Goal: Task Accomplishment & Management: Complete application form

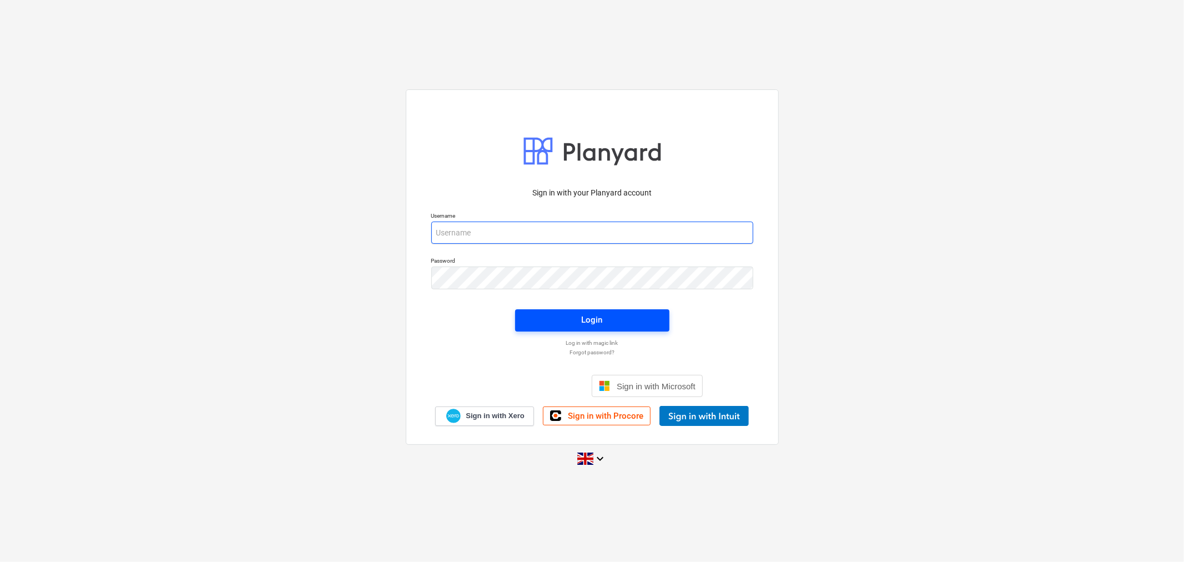
type input "[EMAIL_ADDRESS][DOMAIN_NAME]"
click at [582, 318] on div "Login" at bounding box center [592, 319] width 21 height 14
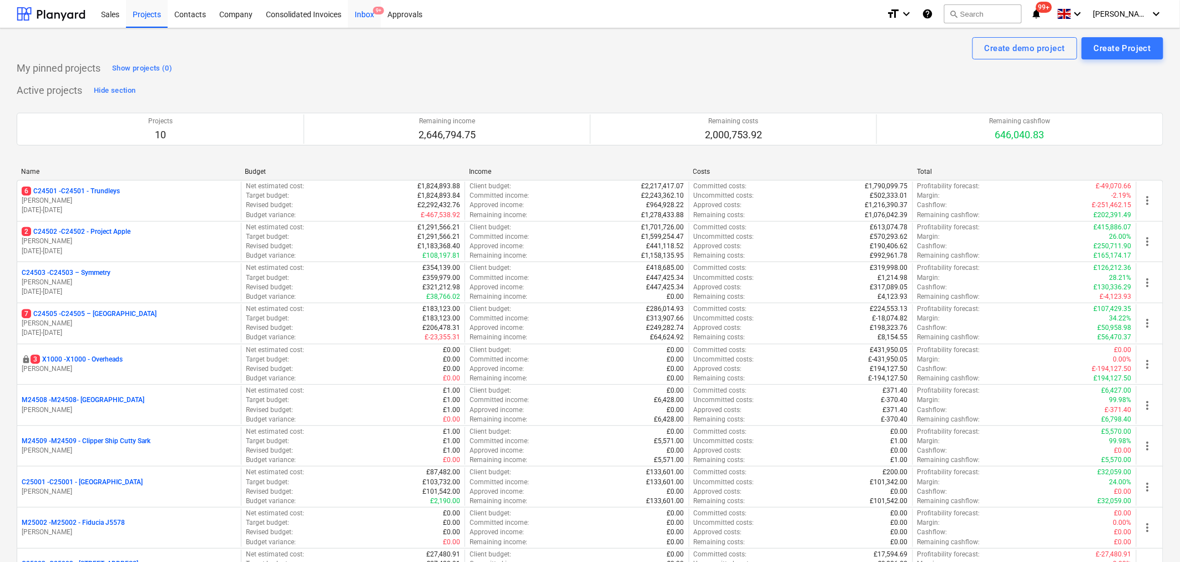
click at [366, 15] on div "Inbox 9+" at bounding box center [364, 13] width 33 height 28
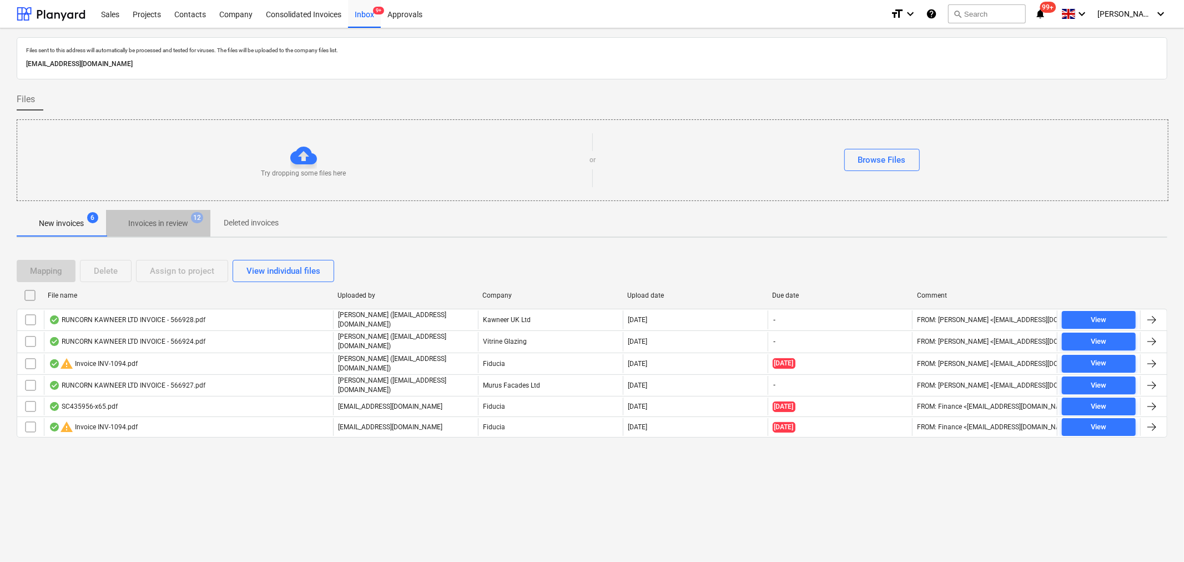
click at [175, 224] on p "Invoices in review" at bounding box center [158, 224] width 60 height 12
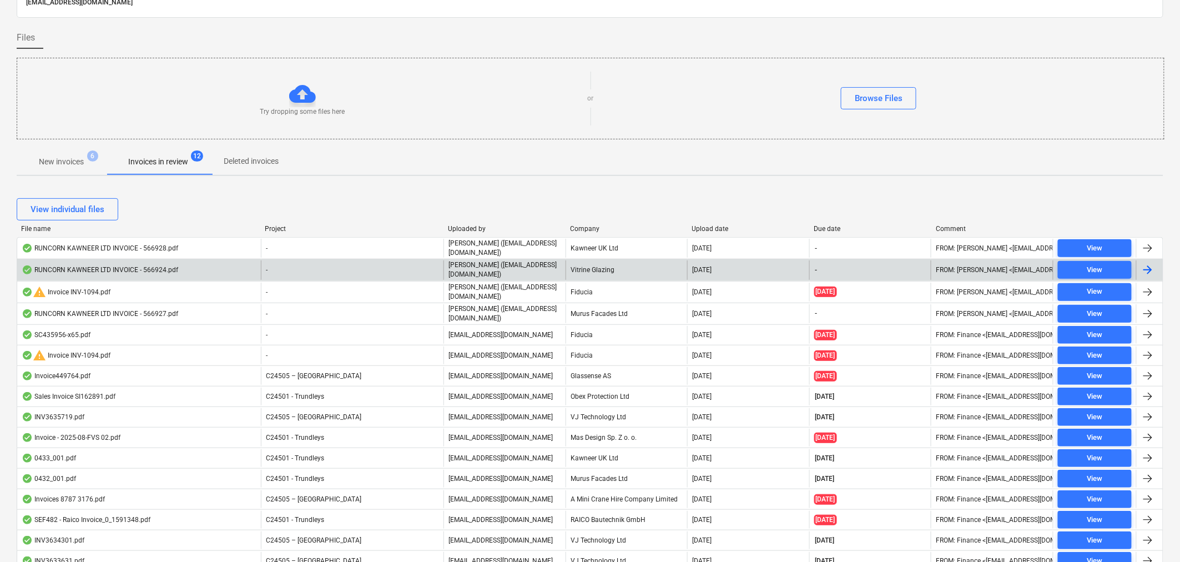
scroll to position [123, 0]
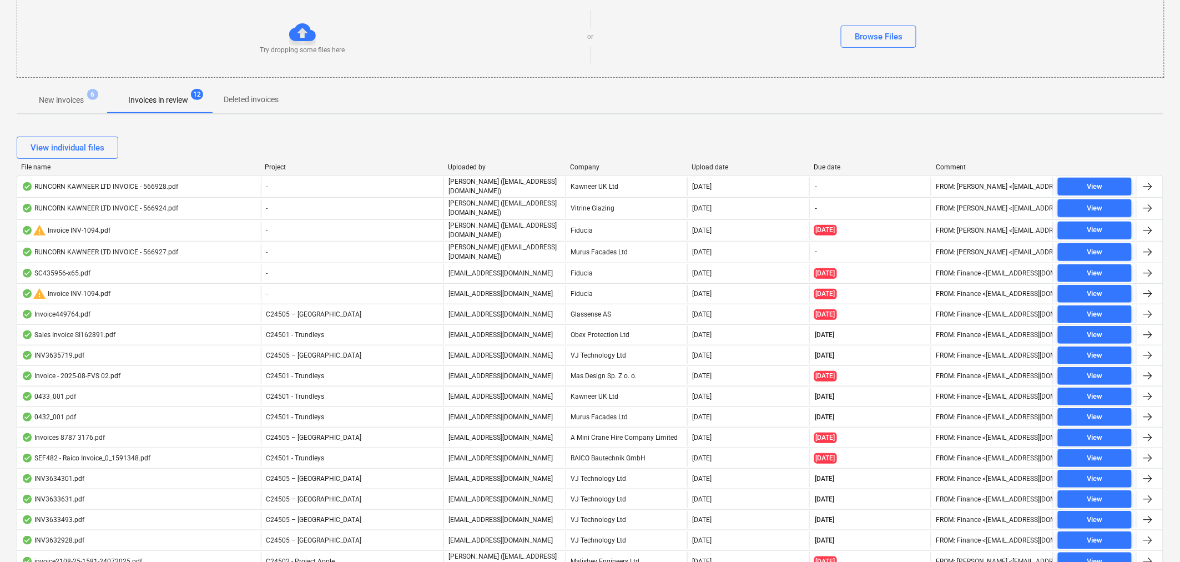
click at [591, 164] on div "Company" at bounding box center [626, 167] width 113 height 8
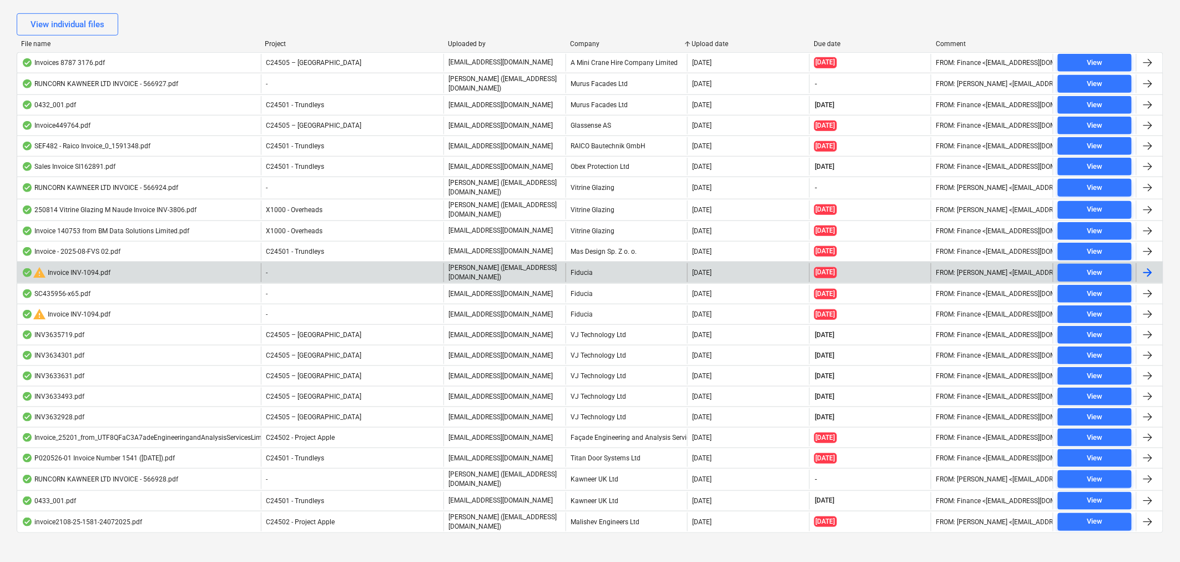
scroll to position [258, 0]
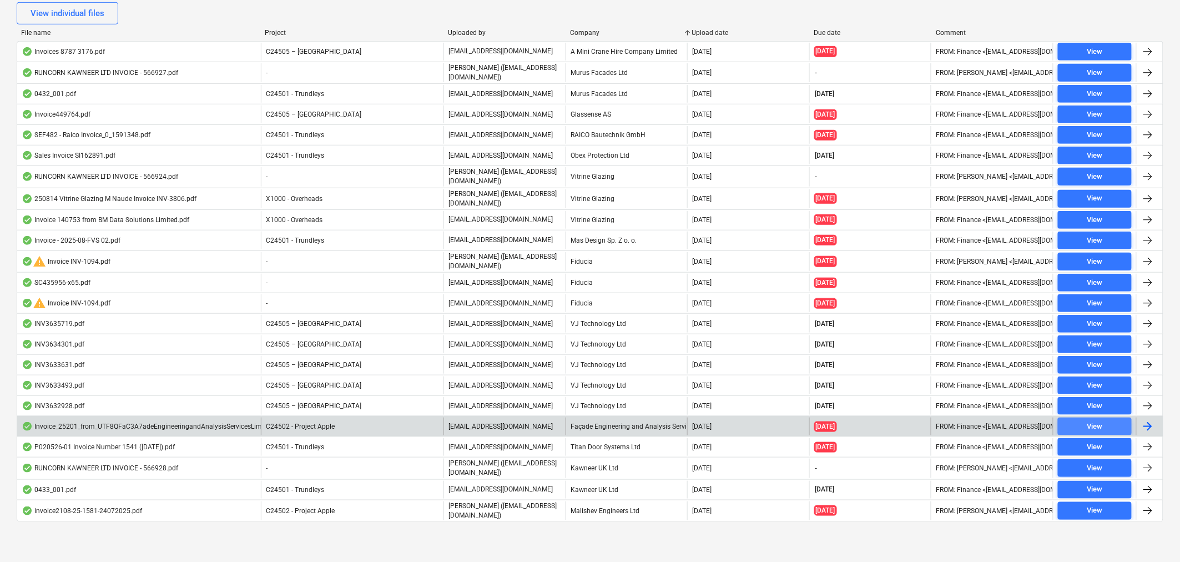
click at [1092, 427] on div "View" at bounding box center [1095, 426] width 16 height 13
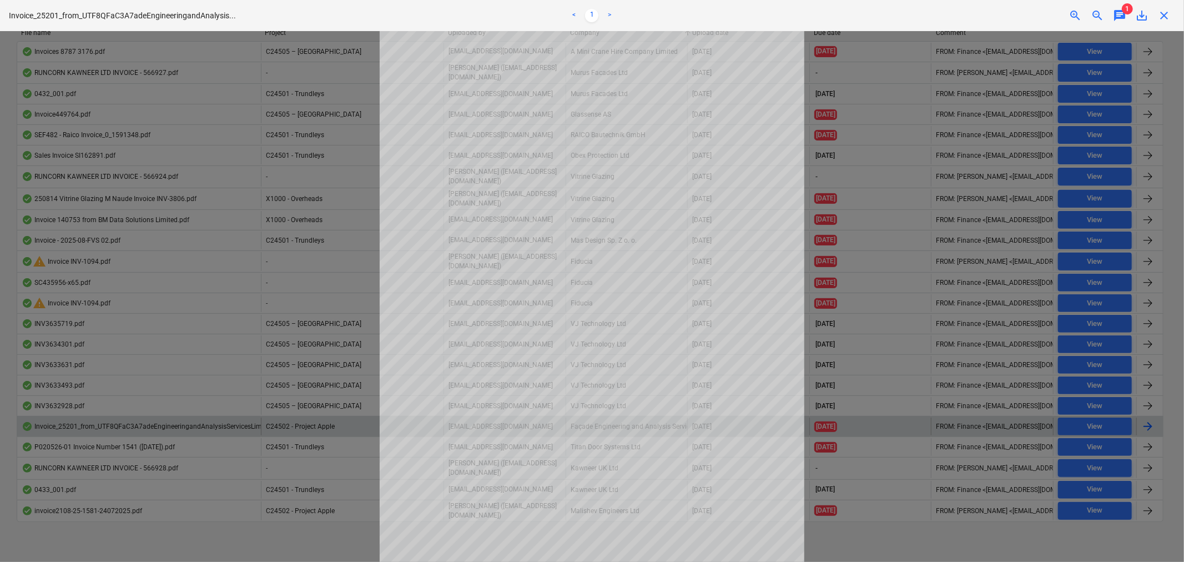
click at [1123, 12] on span "1" at bounding box center [1127, 8] width 11 height 11
click at [1119, 13] on span "chat" at bounding box center [1119, 15] width 13 height 13
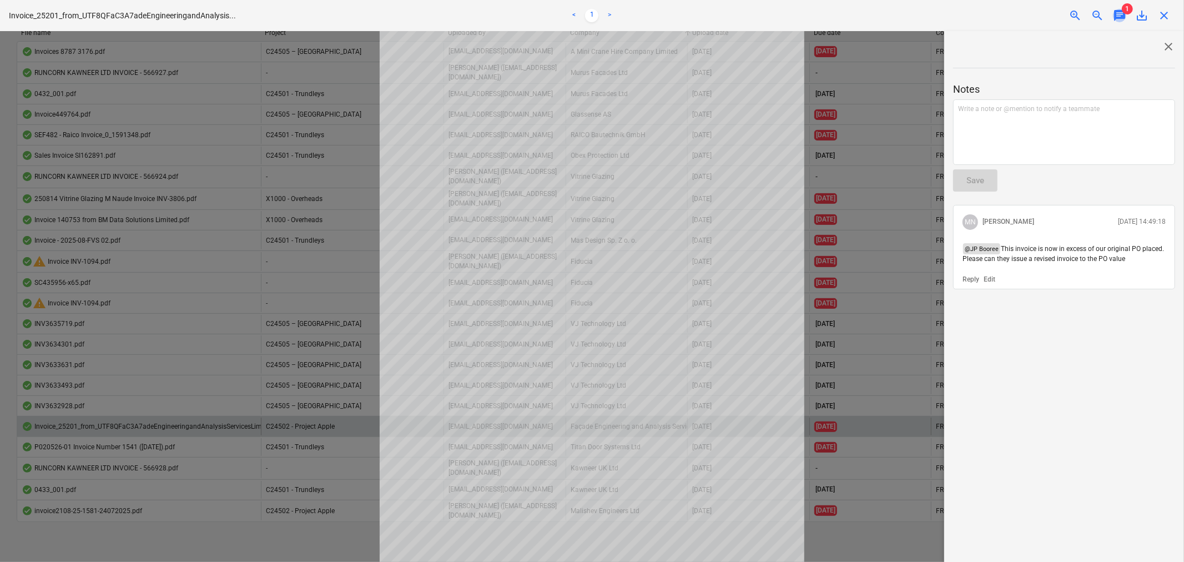
click at [1119, 13] on span "chat" at bounding box center [1119, 15] width 13 height 13
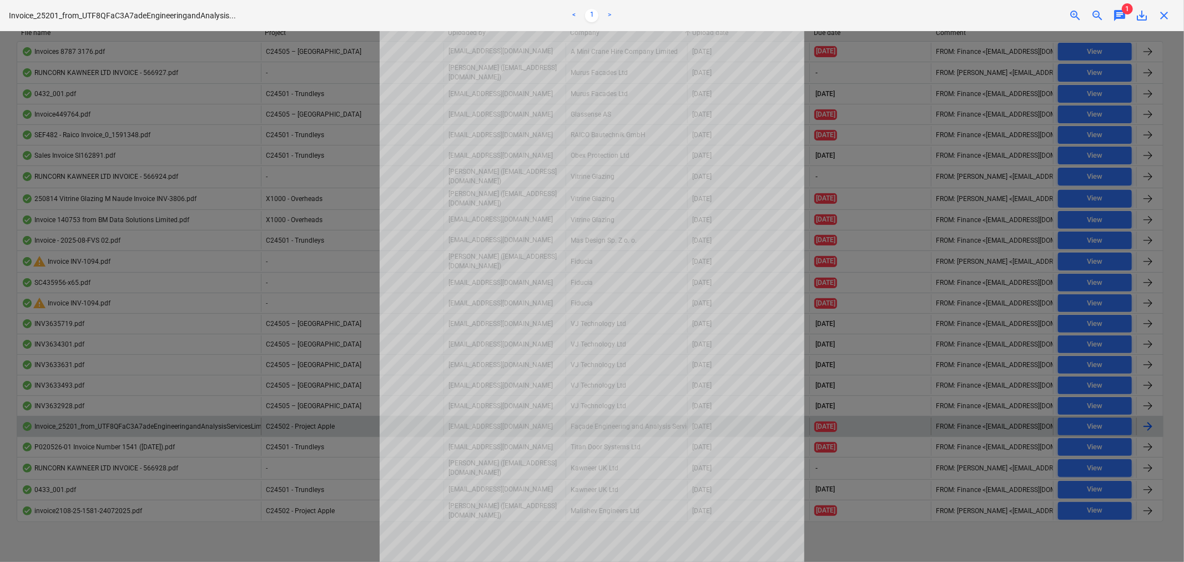
click at [1163, 13] on span "close" at bounding box center [1163, 15] width 13 height 13
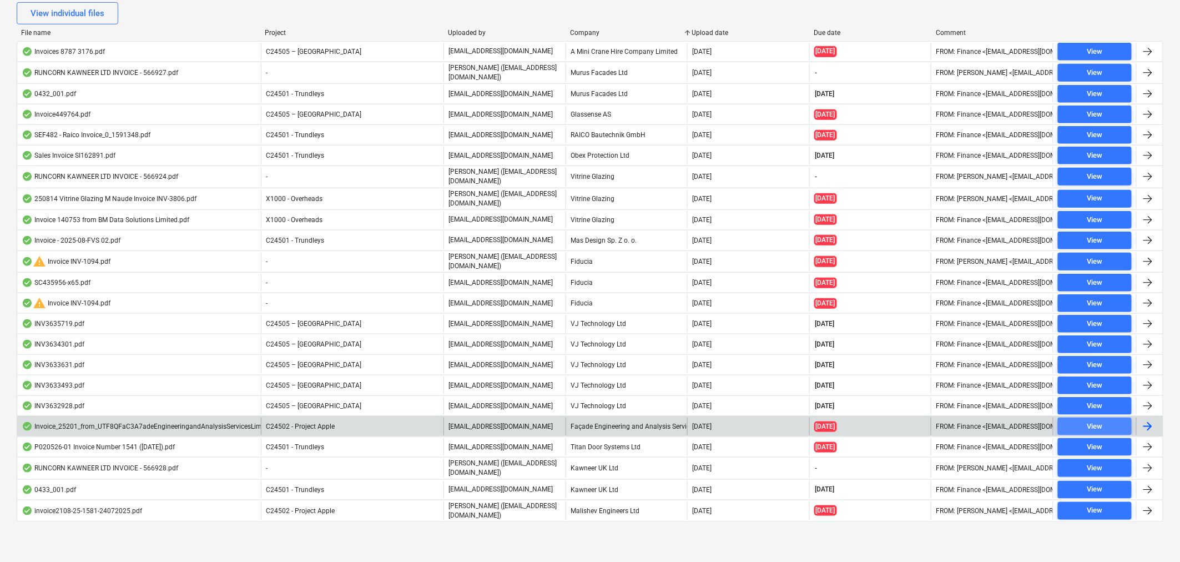
click at [1072, 418] on button "View" at bounding box center [1095, 426] width 74 height 18
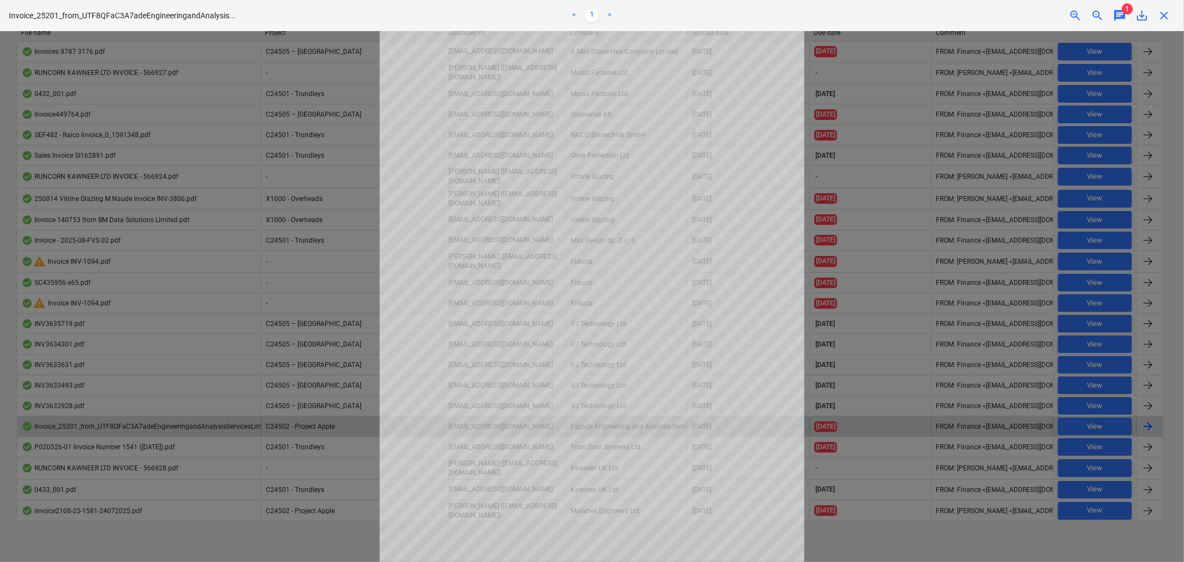
click at [1162, 14] on span "close" at bounding box center [1163, 15] width 13 height 13
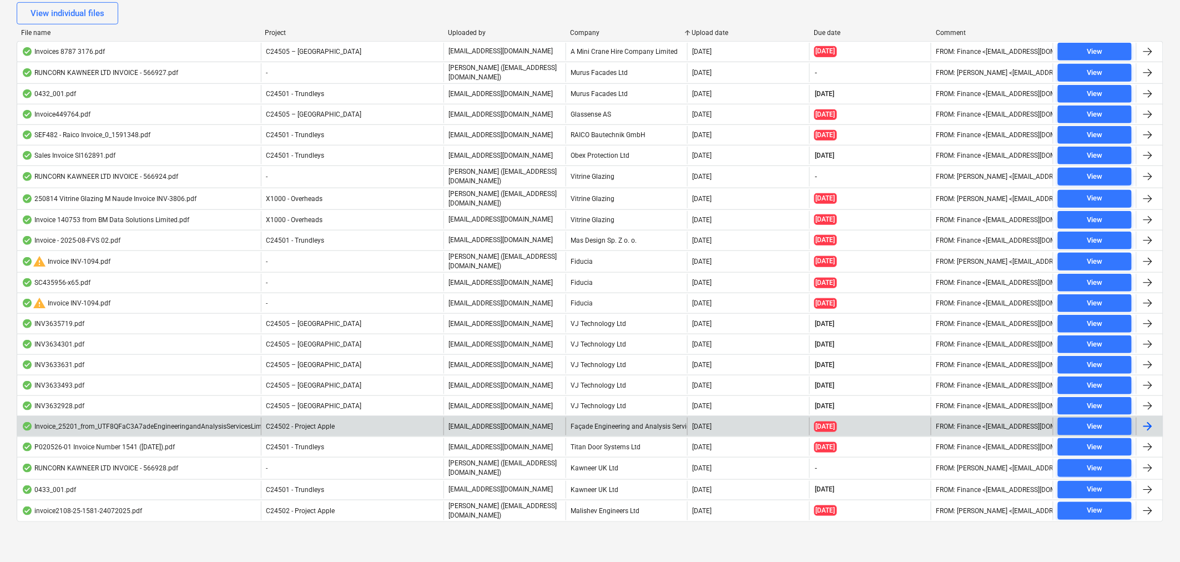
click at [1151, 423] on div at bounding box center [1147, 426] width 13 height 13
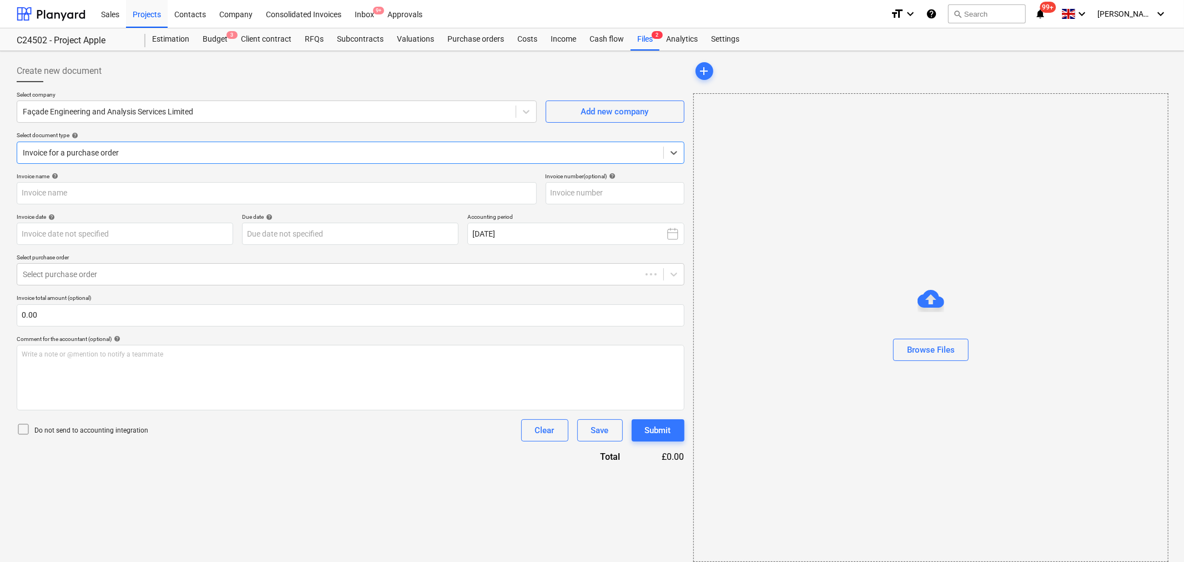
type input "25201"
type input "[DATE]"
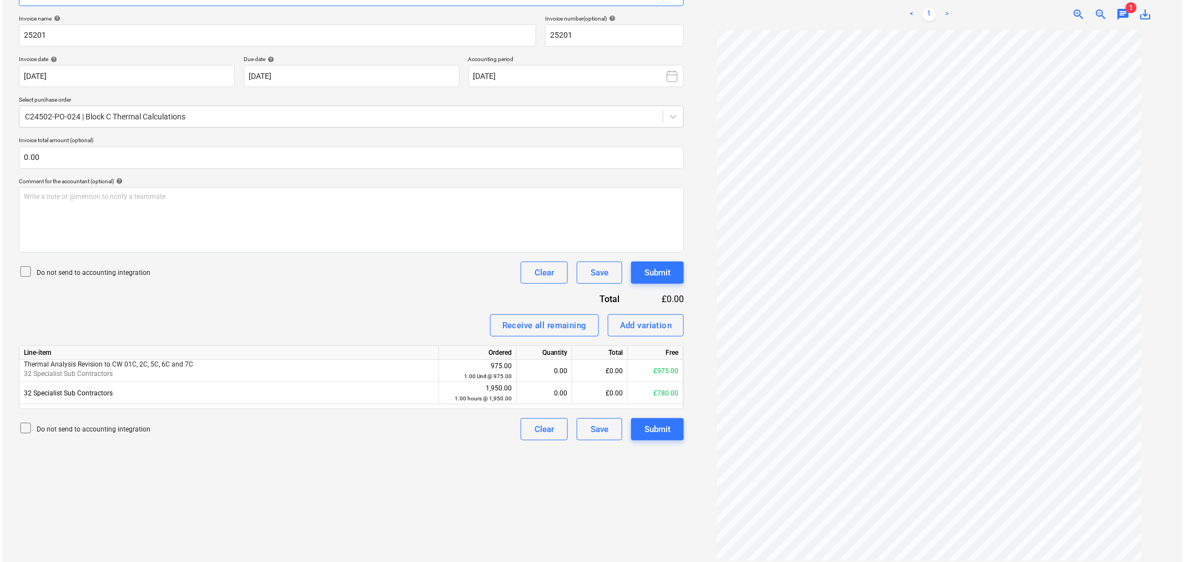
scroll to position [158, 0]
click at [548, 369] on div "0.00" at bounding box center [542, 370] width 46 height 22
type input "1"
click at [654, 430] on div "Submit" at bounding box center [655, 428] width 26 height 14
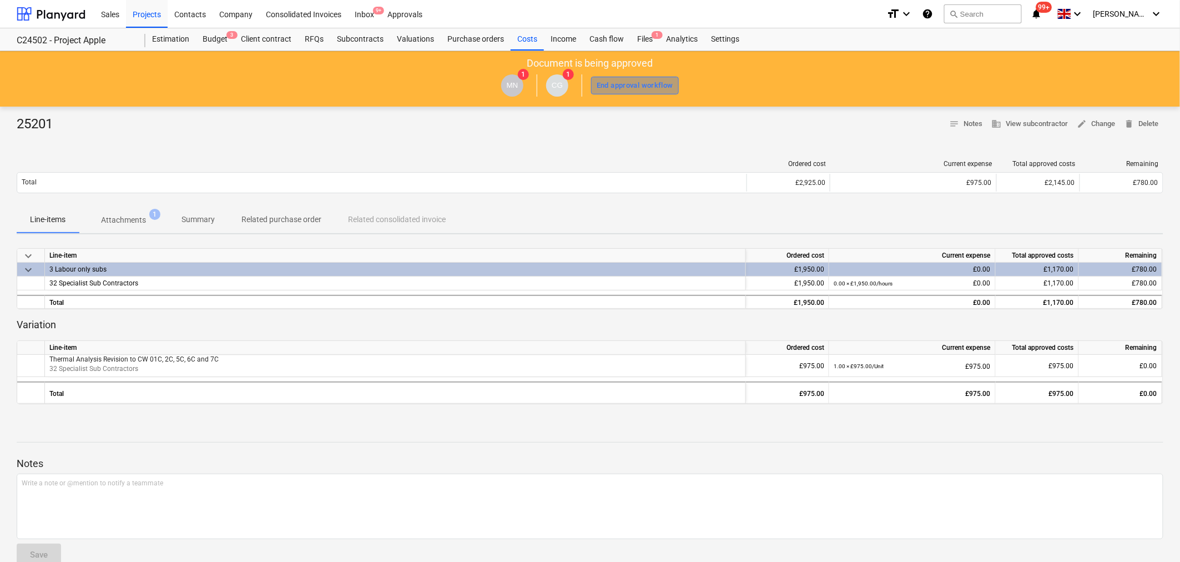
click at [625, 80] on div "End approval workflow" at bounding box center [635, 85] width 77 height 13
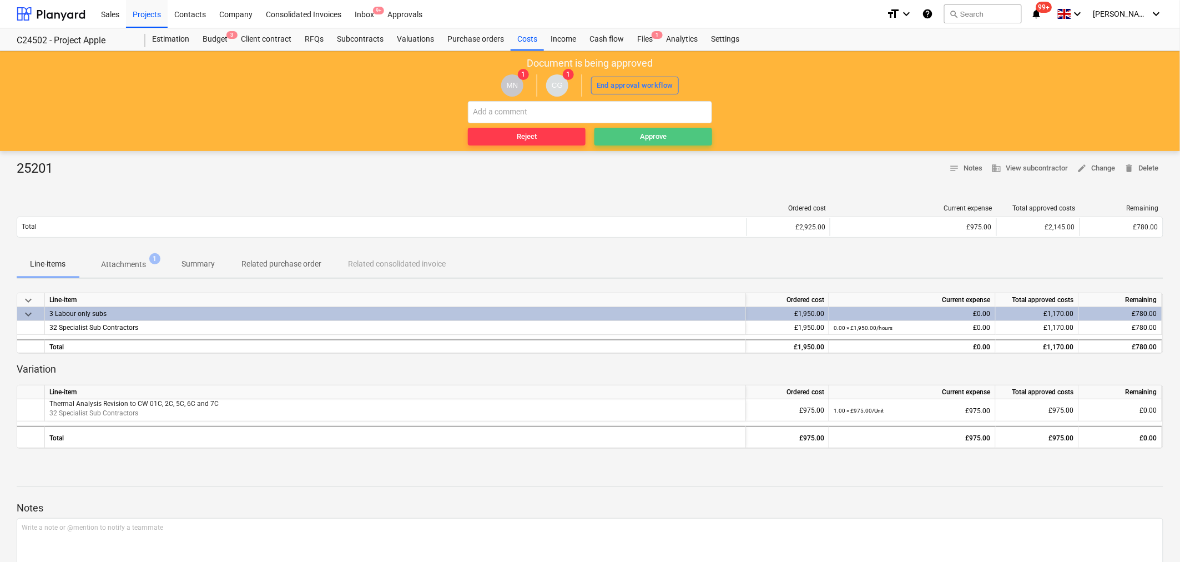
click at [633, 139] on span "Approve" at bounding box center [653, 136] width 109 height 13
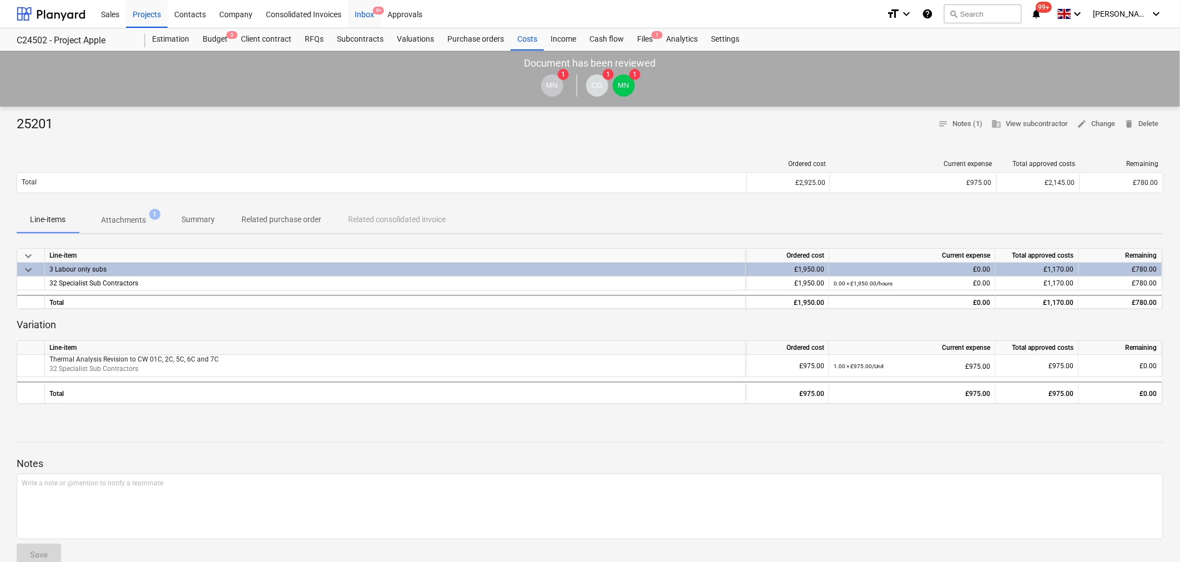
click at [362, 9] on div "Inbox 9+" at bounding box center [364, 13] width 33 height 28
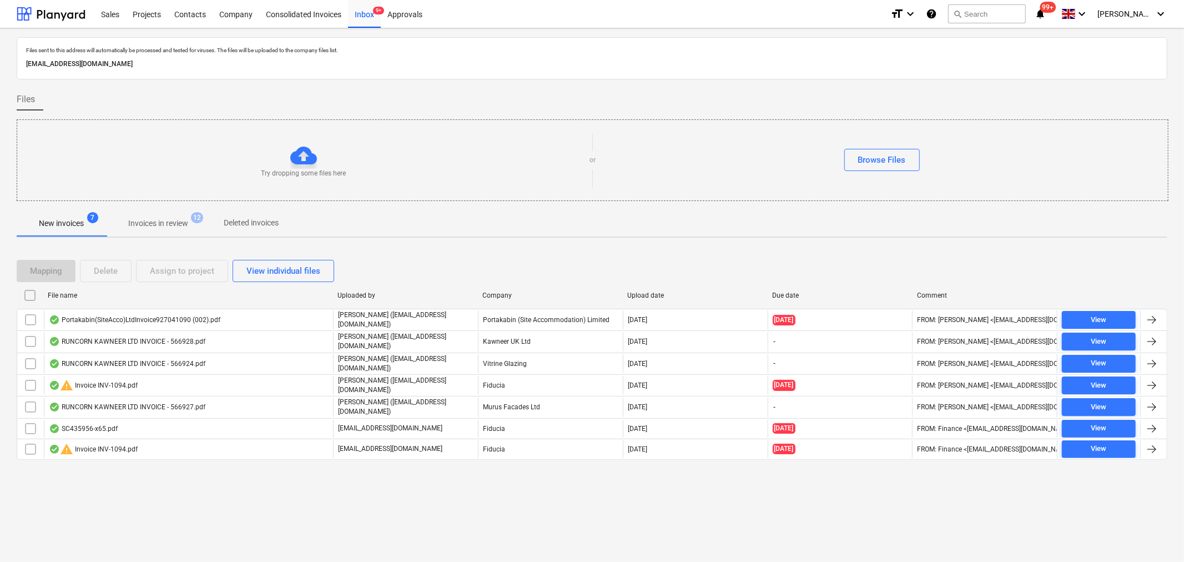
click at [172, 224] on p "Invoices in review" at bounding box center [158, 224] width 60 height 12
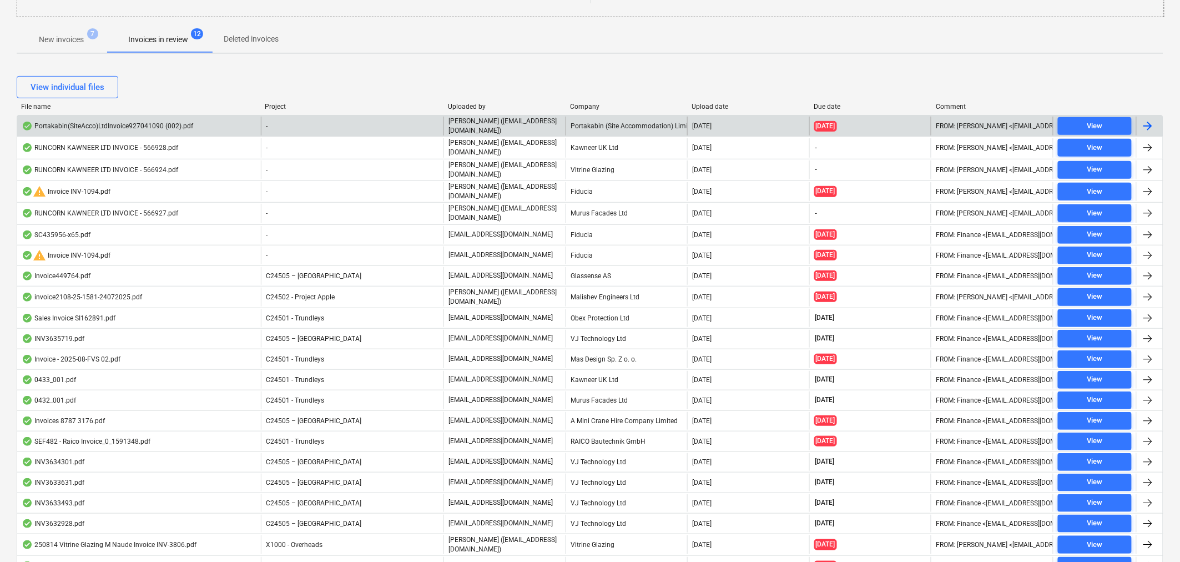
scroll to position [185, 0]
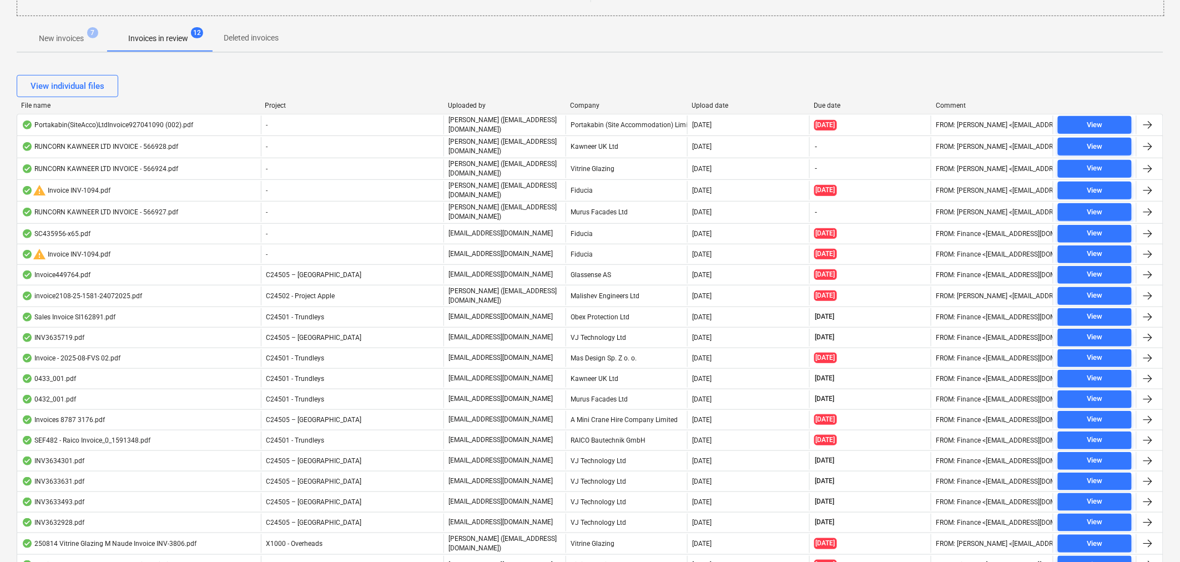
click at [594, 103] on div "Company" at bounding box center [626, 106] width 113 height 8
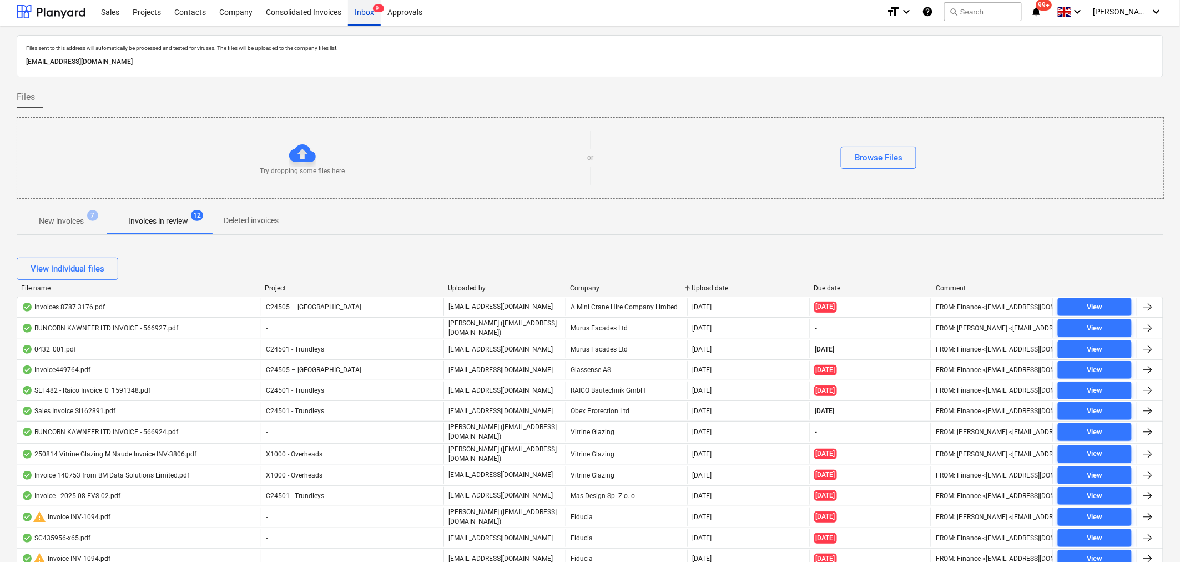
scroll to position [0, 0]
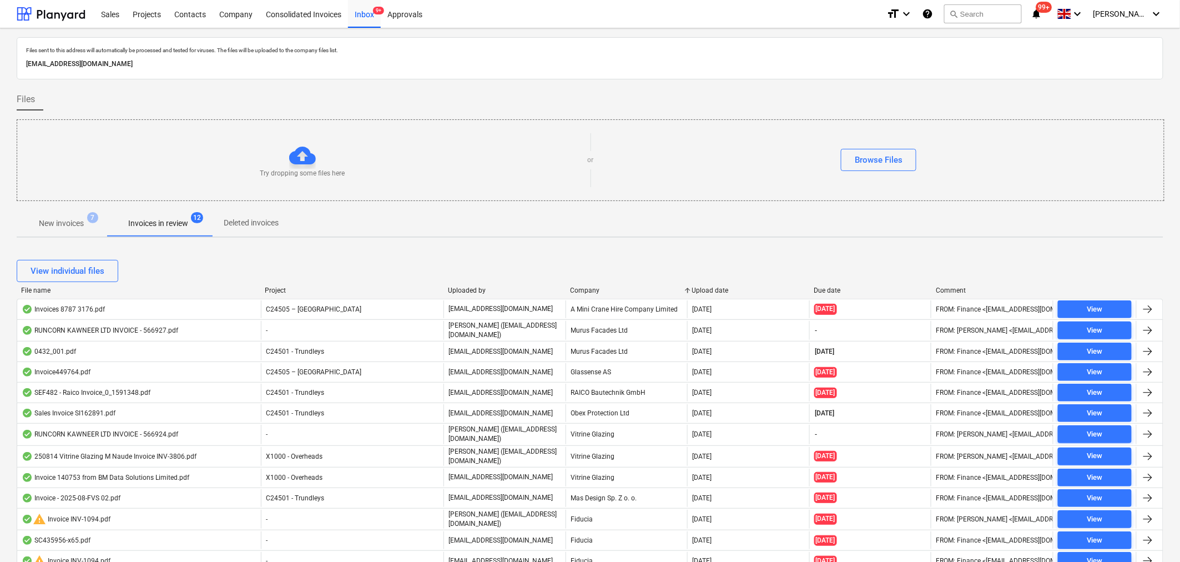
click at [67, 225] on p "New invoices" at bounding box center [61, 224] width 45 height 12
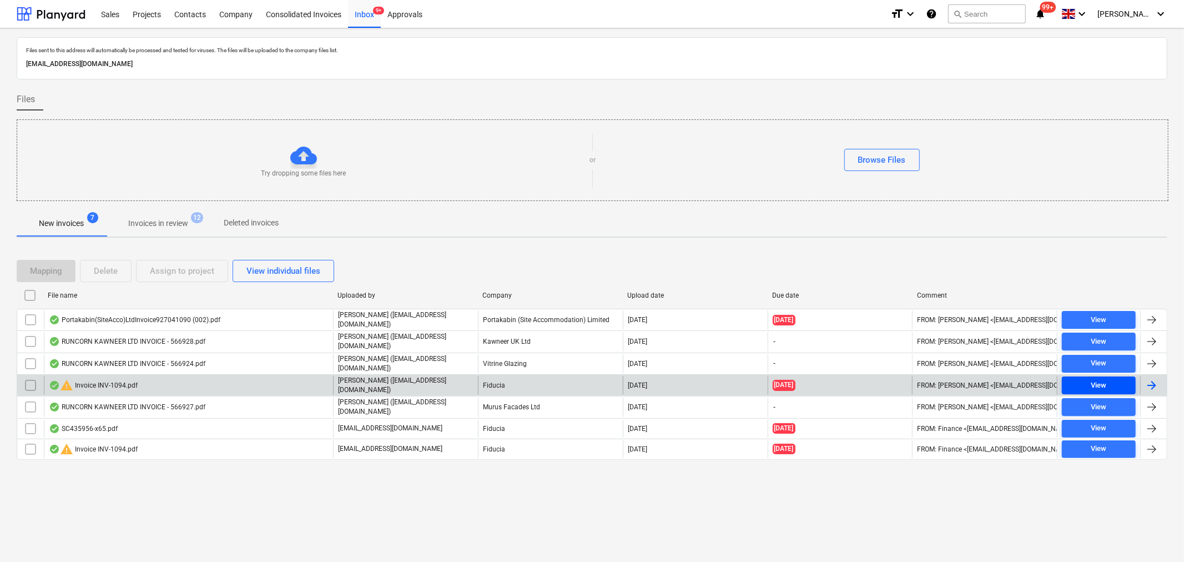
click at [1119, 379] on span "View" at bounding box center [1098, 385] width 65 height 13
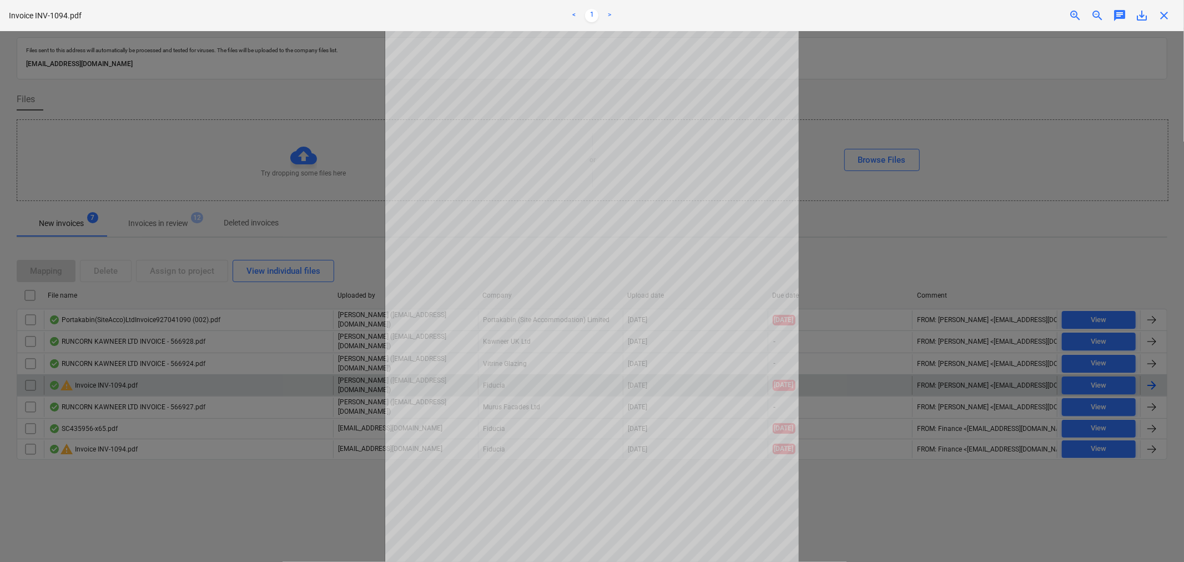
click at [1164, 13] on span "close" at bounding box center [1163, 15] width 13 height 13
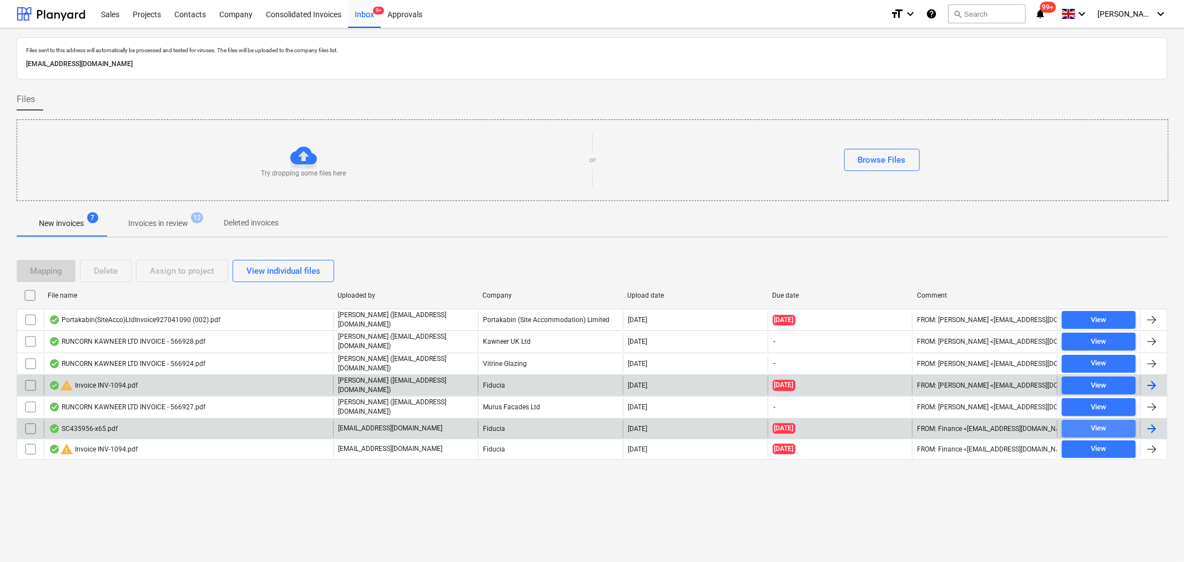
click at [1094, 425] on div "View" at bounding box center [1099, 428] width 16 height 13
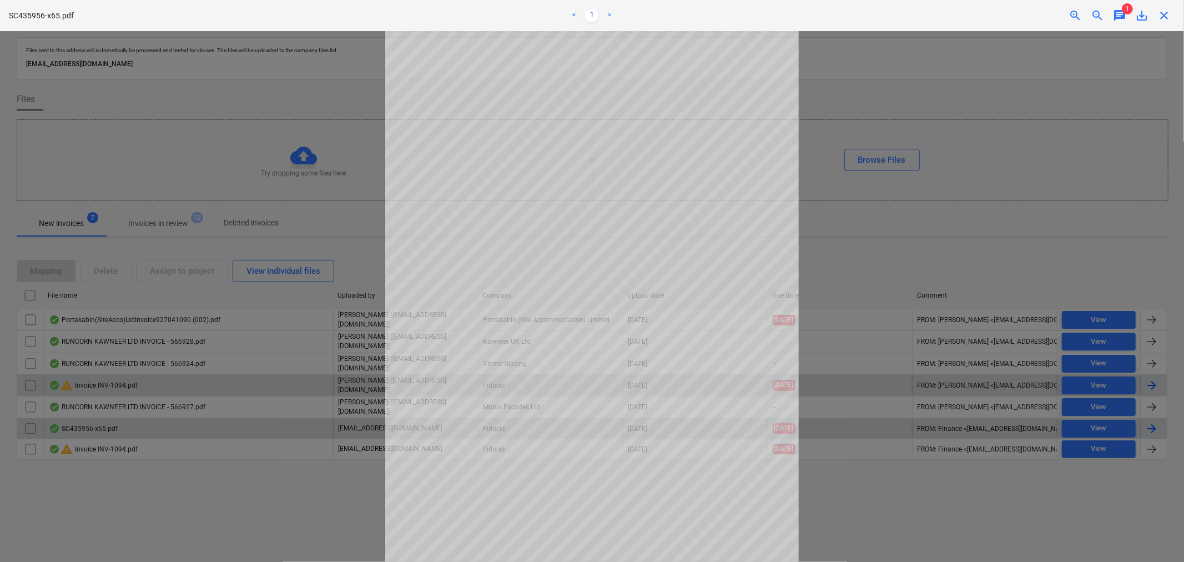
click at [1164, 12] on span "close" at bounding box center [1163, 15] width 13 height 13
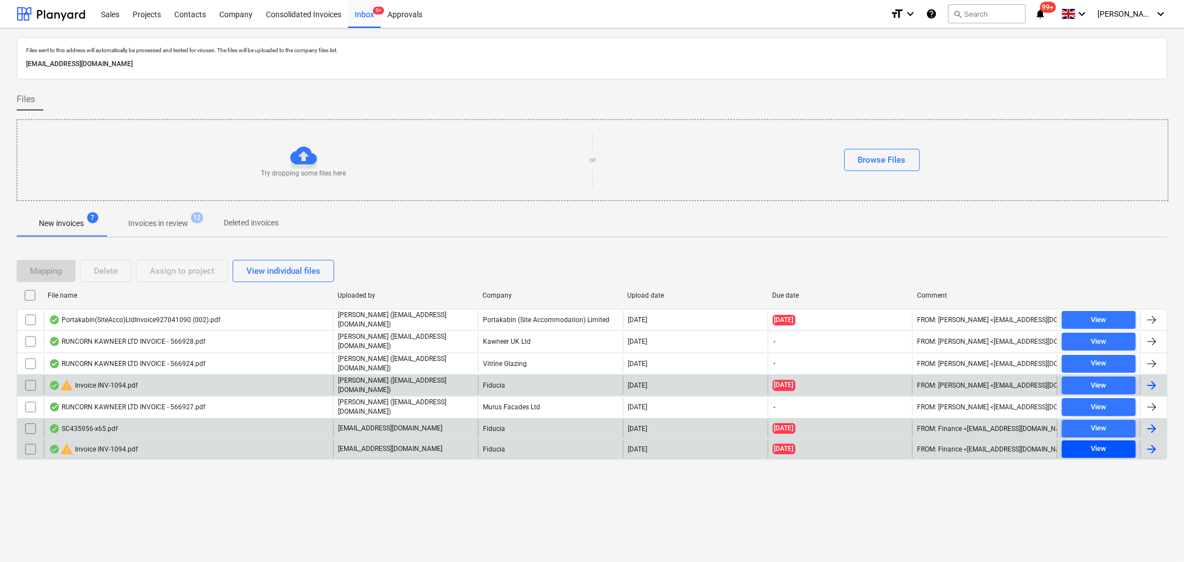
click at [1096, 442] on div "View" at bounding box center [1099, 448] width 16 height 13
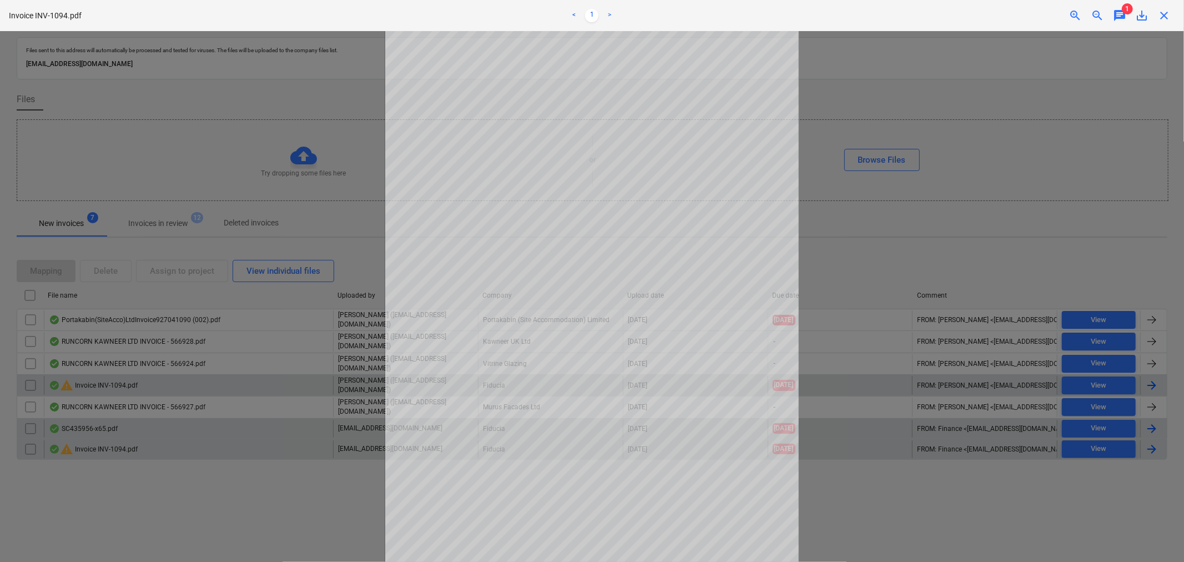
click at [1169, 12] on span "close" at bounding box center [1163, 15] width 13 height 13
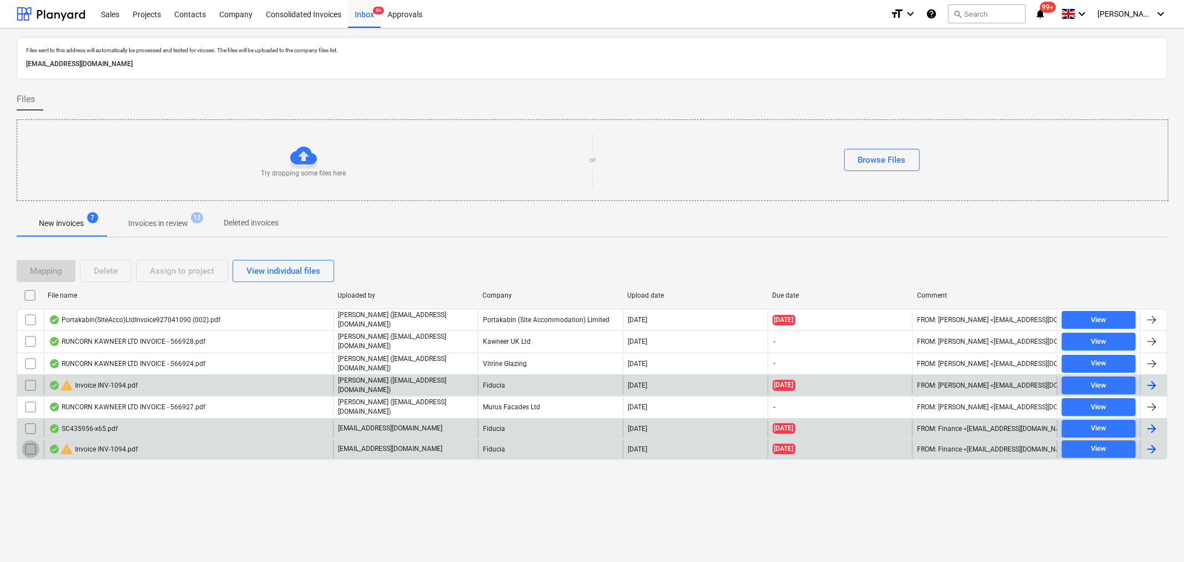
click at [27, 446] on input "checkbox" at bounding box center [31, 449] width 18 height 18
click at [110, 264] on div "Delete" at bounding box center [106, 271] width 24 height 14
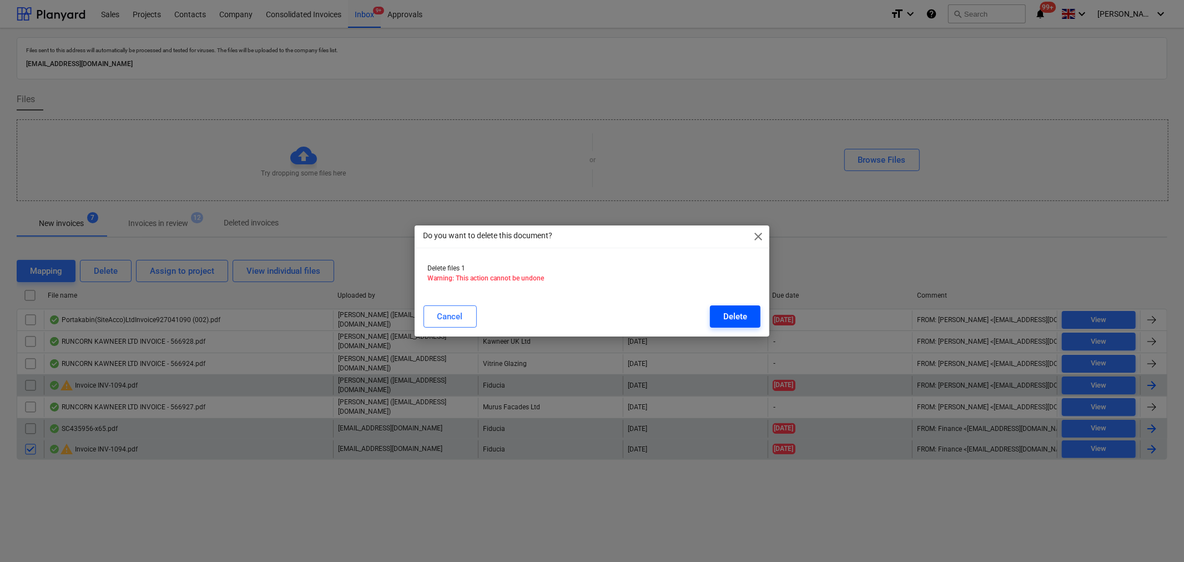
click at [735, 313] on div "Delete" at bounding box center [735, 316] width 24 height 14
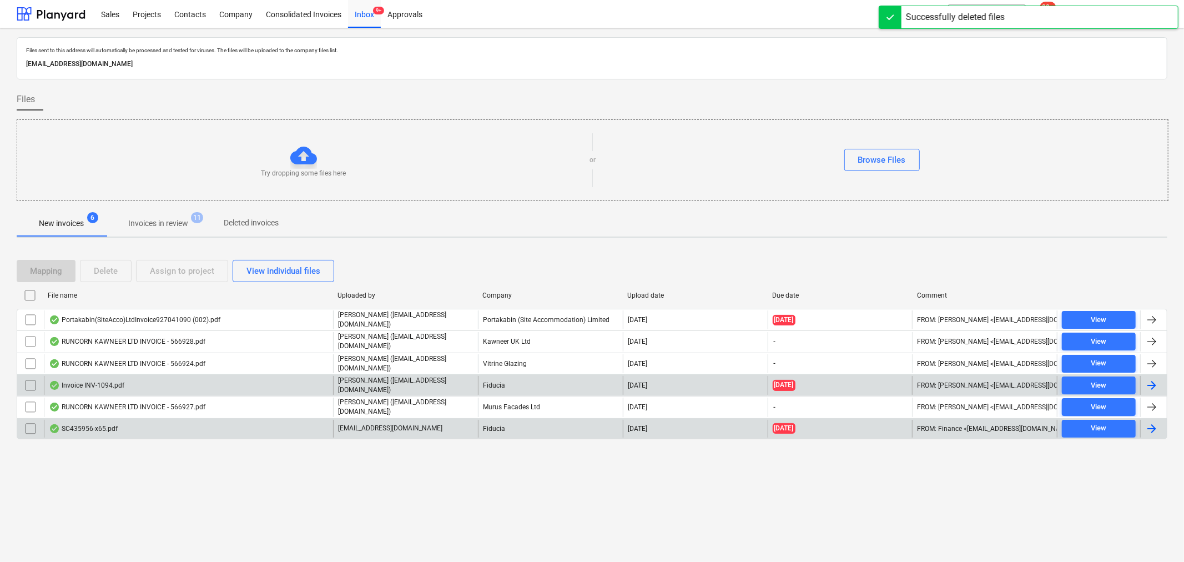
click at [180, 215] on span "Invoices in review 11" at bounding box center [158, 223] width 104 height 20
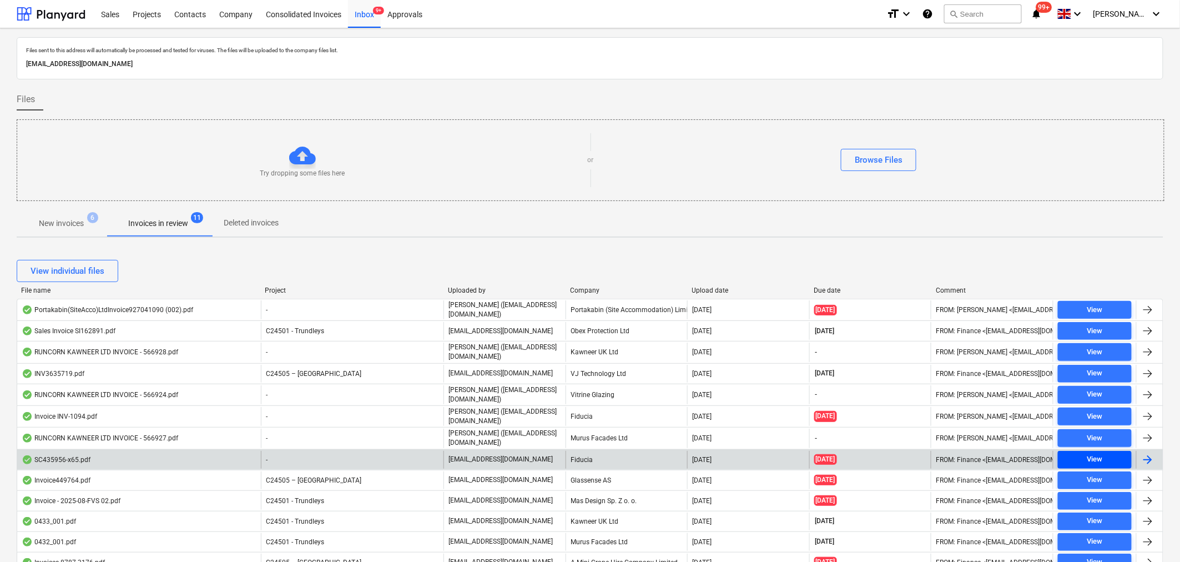
click at [1102, 459] on div "View" at bounding box center [1095, 459] width 16 height 13
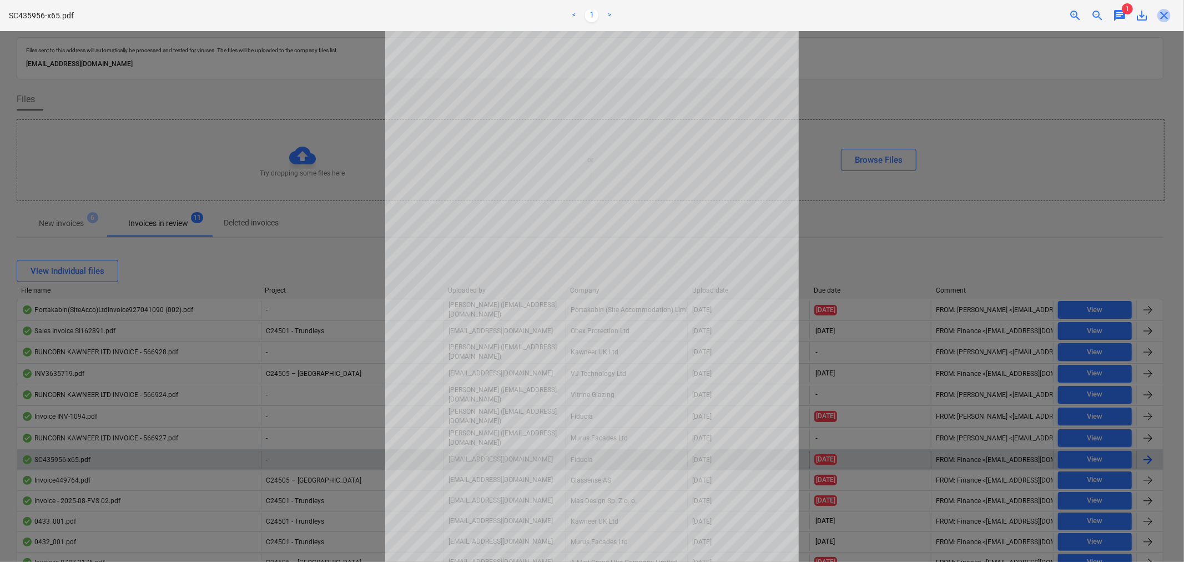
click at [1163, 14] on span "close" at bounding box center [1163, 15] width 13 height 13
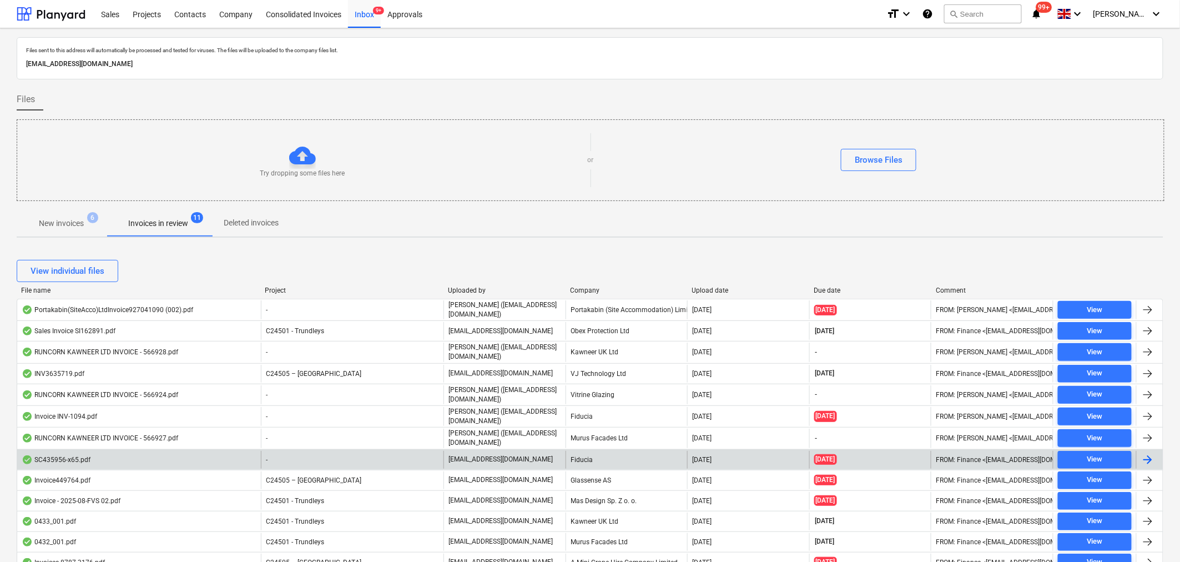
click at [67, 224] on p "New invoices" at bounding box center [61, 224] width 45 height 12
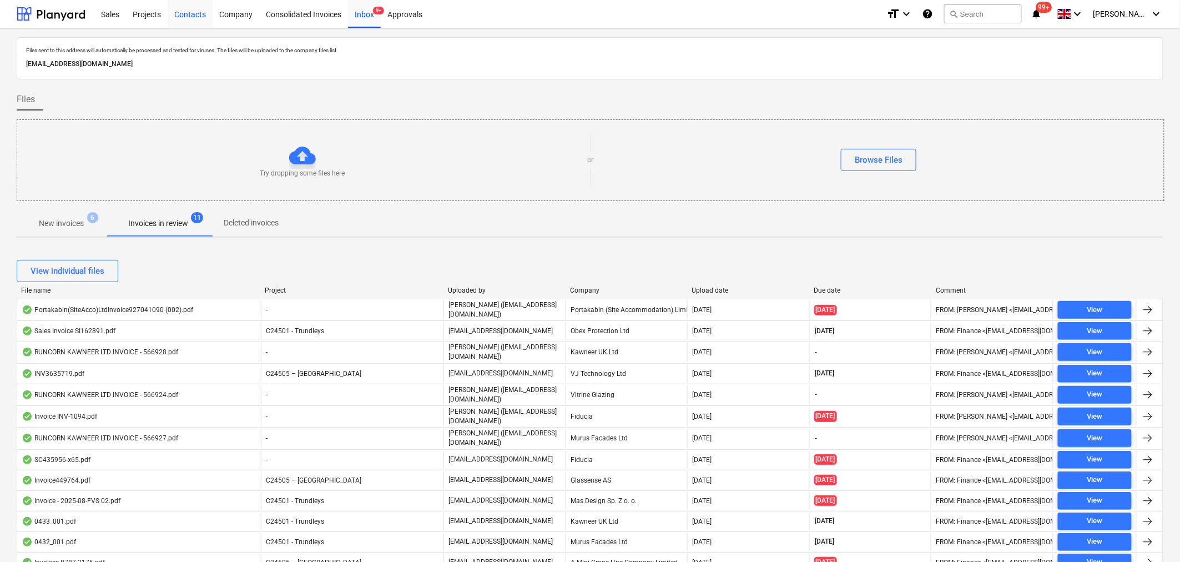
click at [195, 14] on div "Contacts" at bounding box center [190, 13] width 45 height 28
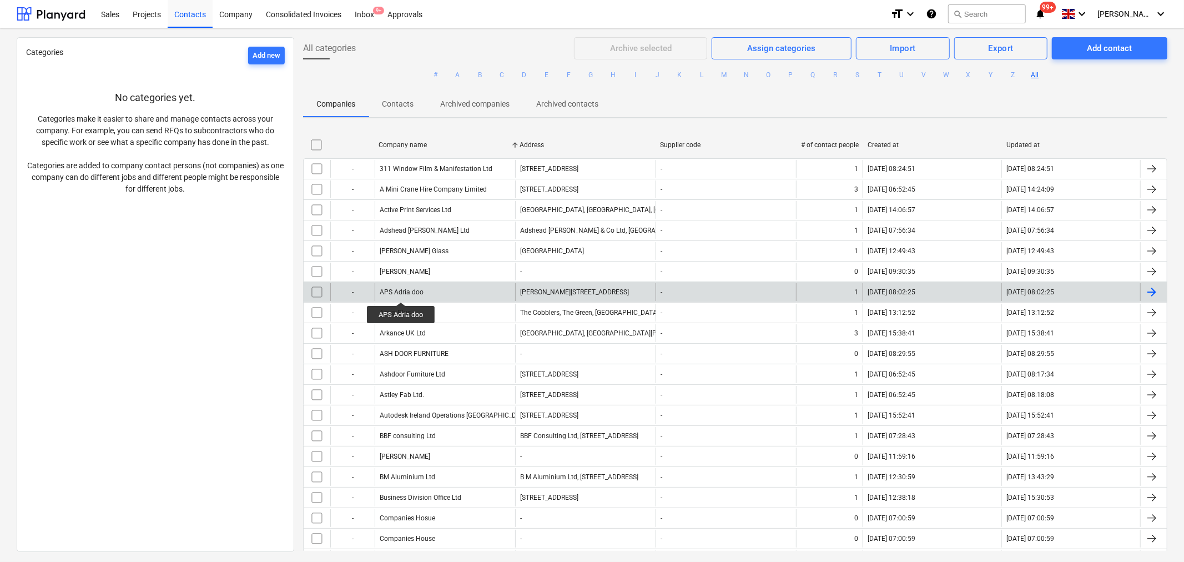
click at [402, 292] on div "APS Adria doo" at bounding box center [402, 292] width 44 height 8
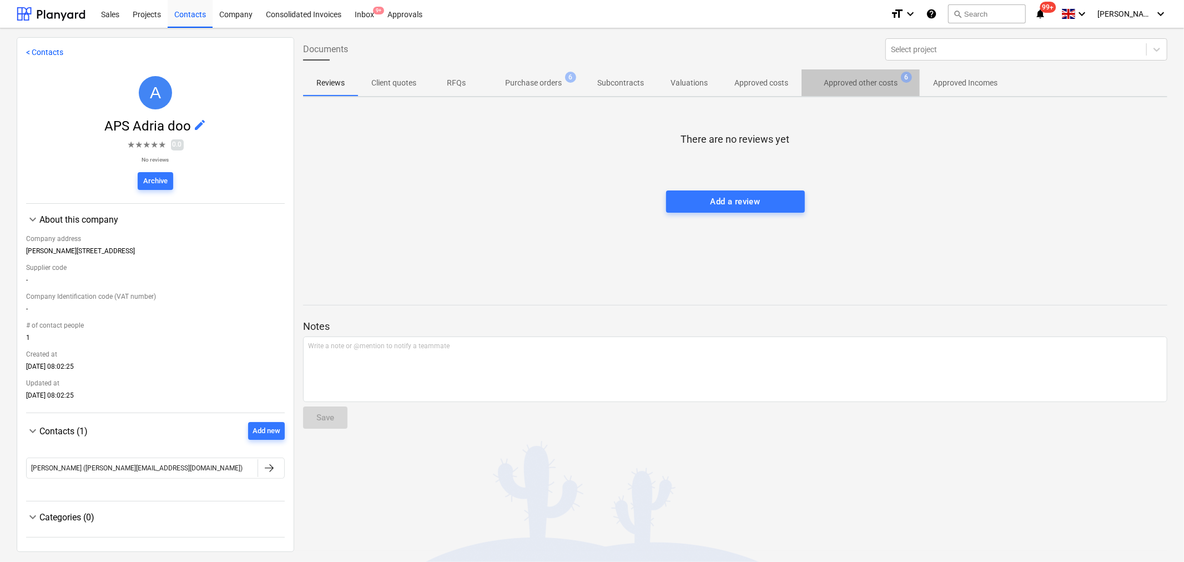
click at [863, 82] on p "Approved other costs" at bounding box center [861, 83] width 74 height 12
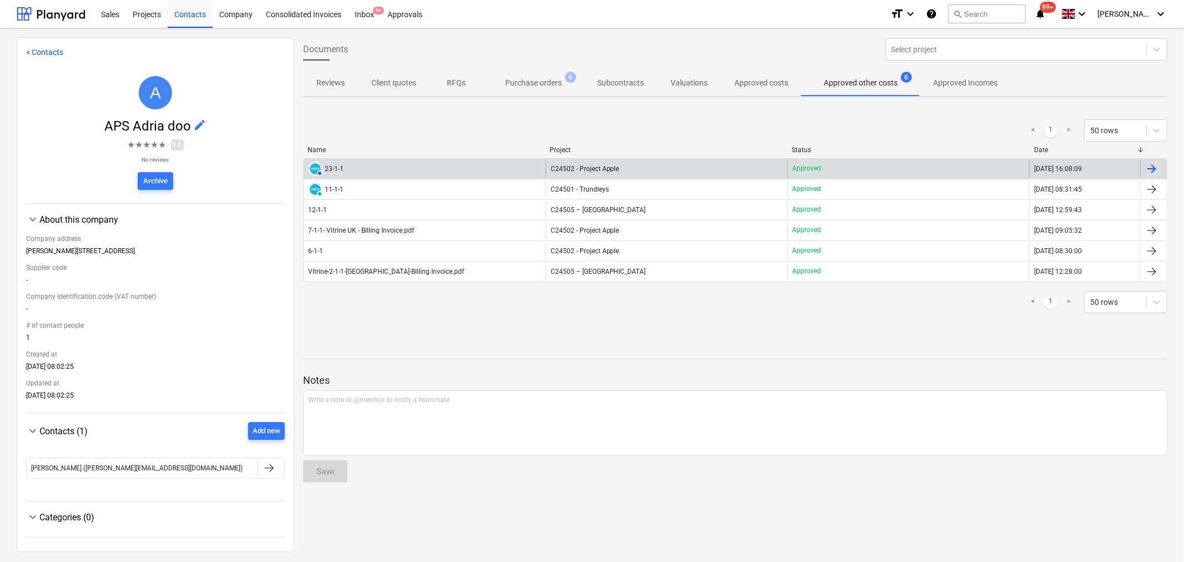
click at [354, 162] on div "AUTHORISED 23-1-1" at bounding box center [425, 169] width 242 height 18
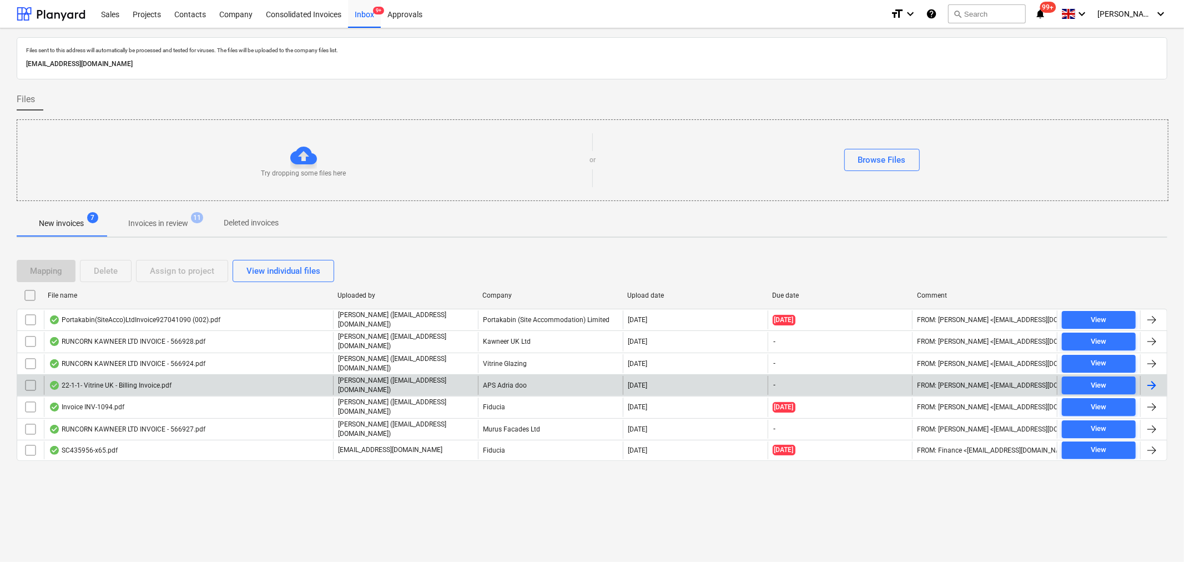
click at [1147, 380] on div at bounding box center [1151, 385] width 13 height 13
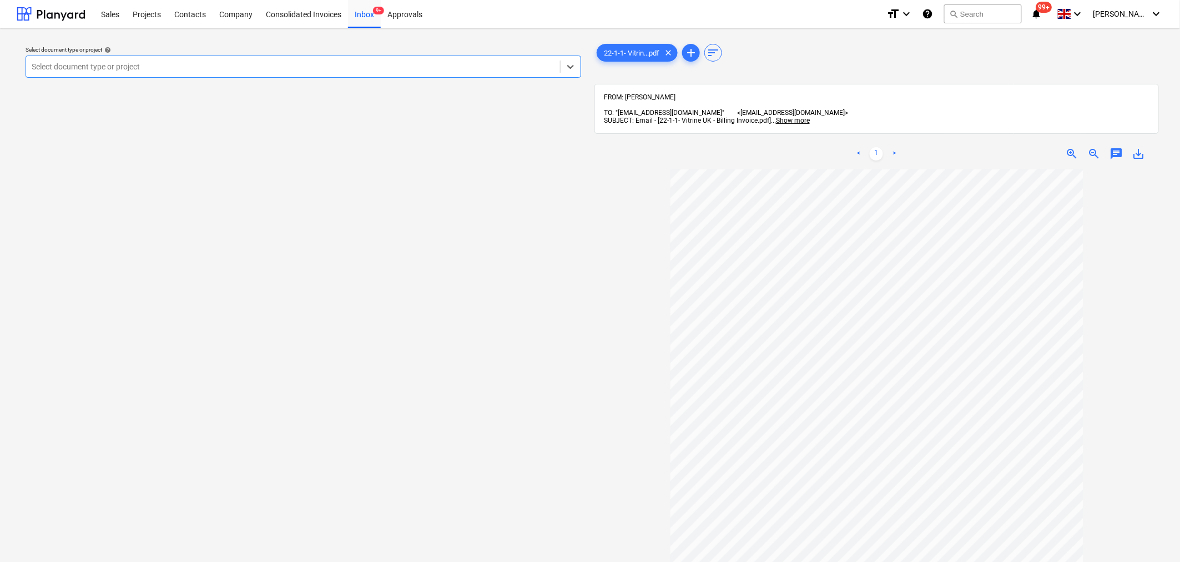
scroll to position [55, 0]
click at [1067, 147] on span "zoom_in" at bounding box center [1072, 153] width 13 height 13
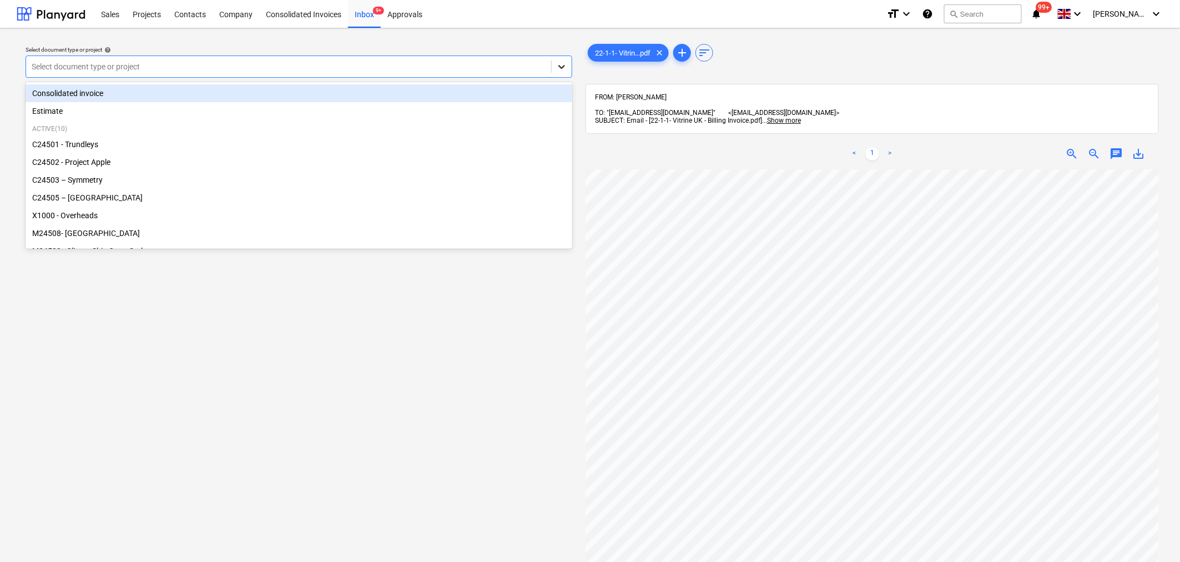
click at [559, 69] on icon at bounding box center [561, 66] width 11 height 11
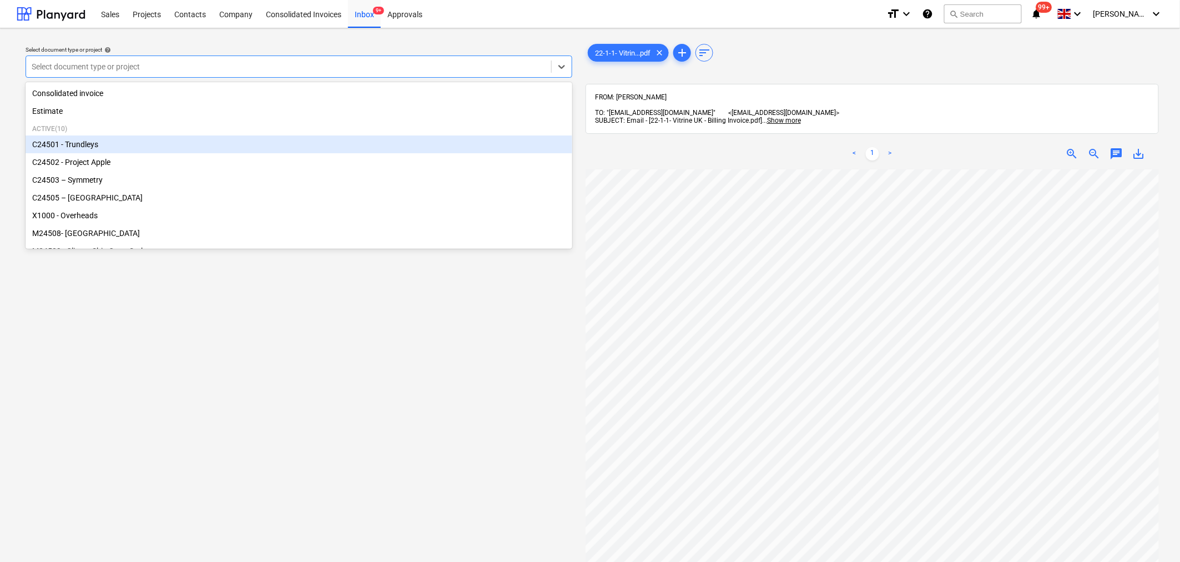
click at [509, 140] on div "C24501 - Trundleys" at bounding box center [299, 144] width 547 height 18
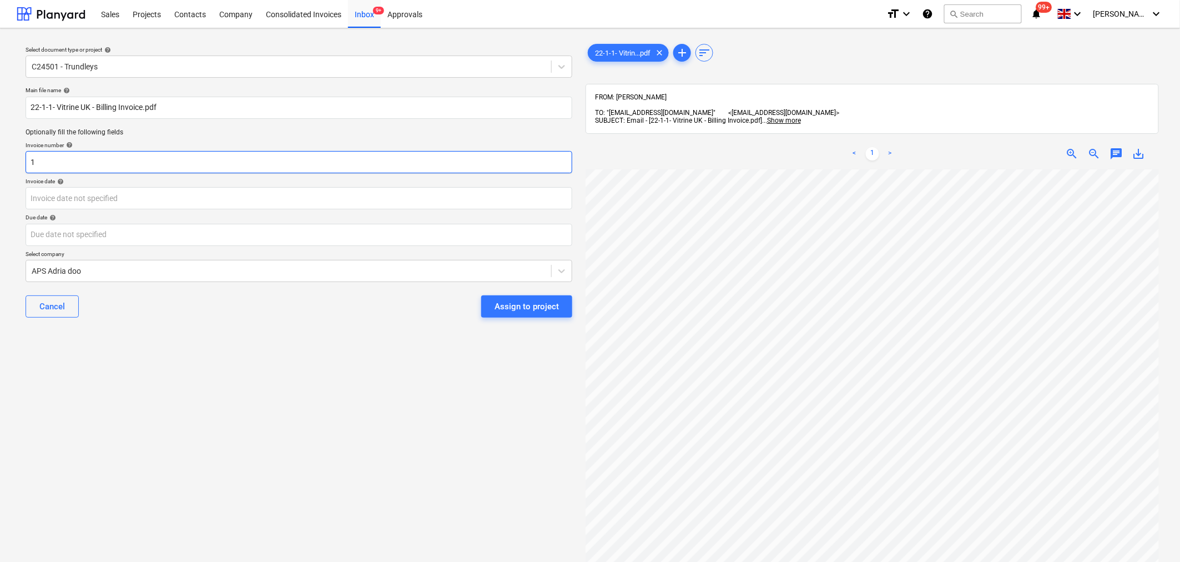
click at [305, 162] on input "1" at bounding box center [299, 162] width 547 height 22
type input "22-1-1"
click at [316, 202] on body "Sales Projects Contacts Company Consolidated Invoices Inbox 9+ Approvals format…" at bounding box center [590, 281] width 1180 height 562
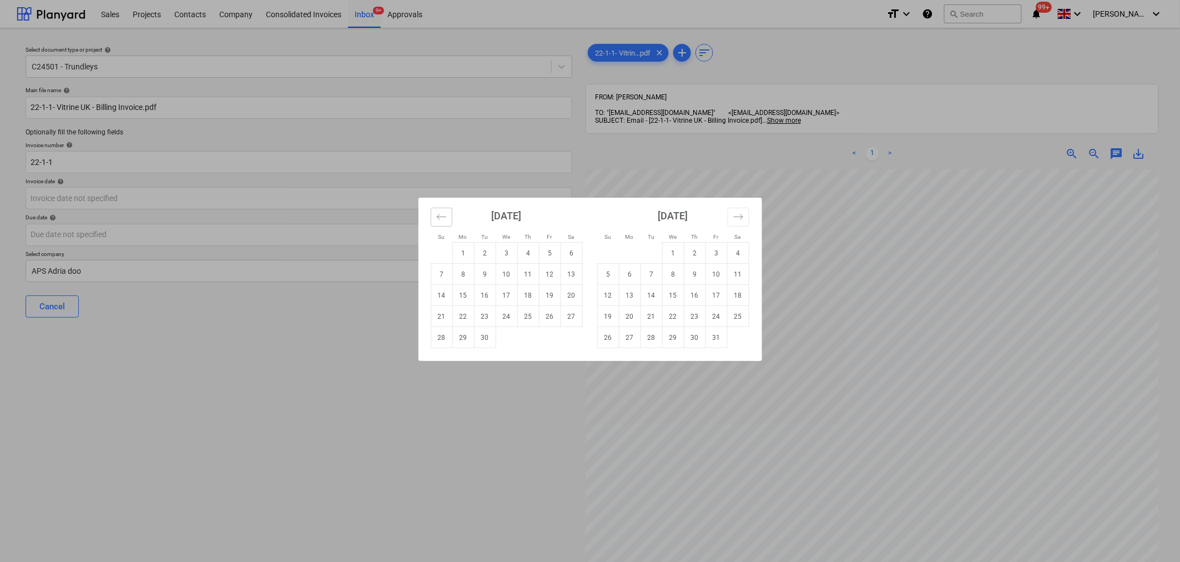
click at [441, 218] on icon "Move backward to switch to the previous month." at bounding box center [441, 216] width 11 height 11
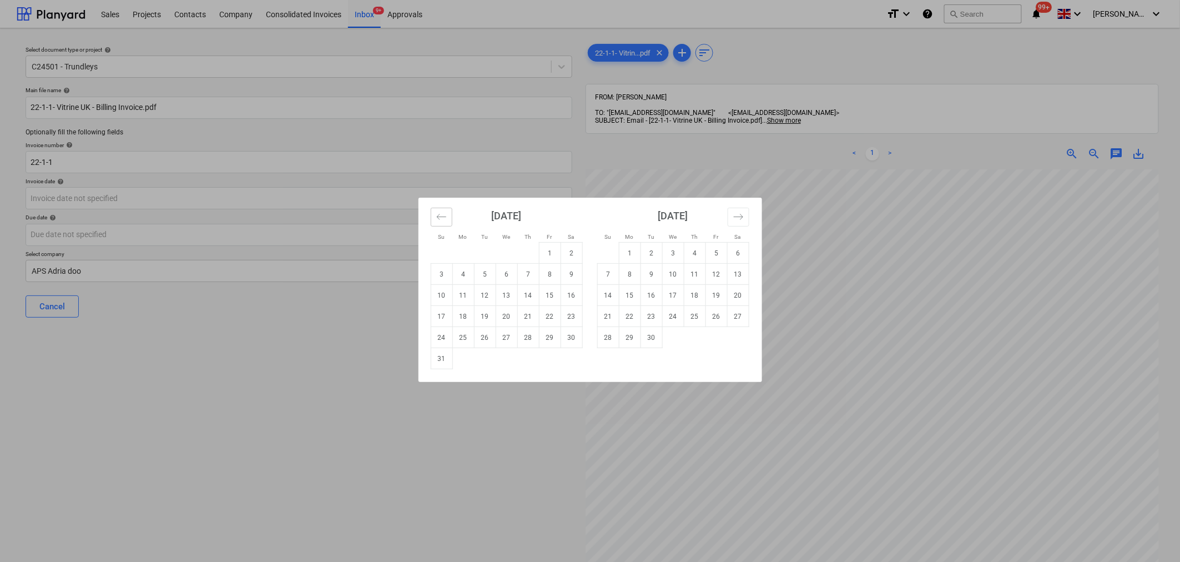
click at [441, 218] on icon "Move backward to switch to the previous month." at bounding box center [441, 216] width 11 height 11
click at [461, 269] on td "7" at bounding box center [463, 274] width 22 height 21
type input "07 Jul 2025"
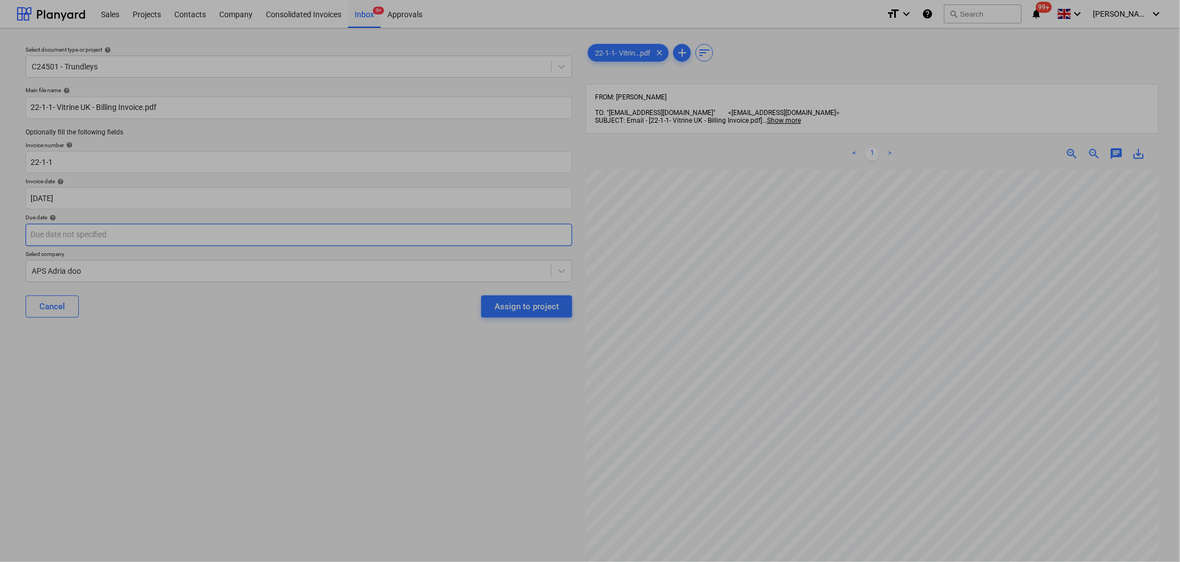
click at [476, 234] on body "Sales Projects Contacts Company Consolidated Invoices Inbox 9+ Approvals format…" at bounding box center [590, 281] width 1180 height 562
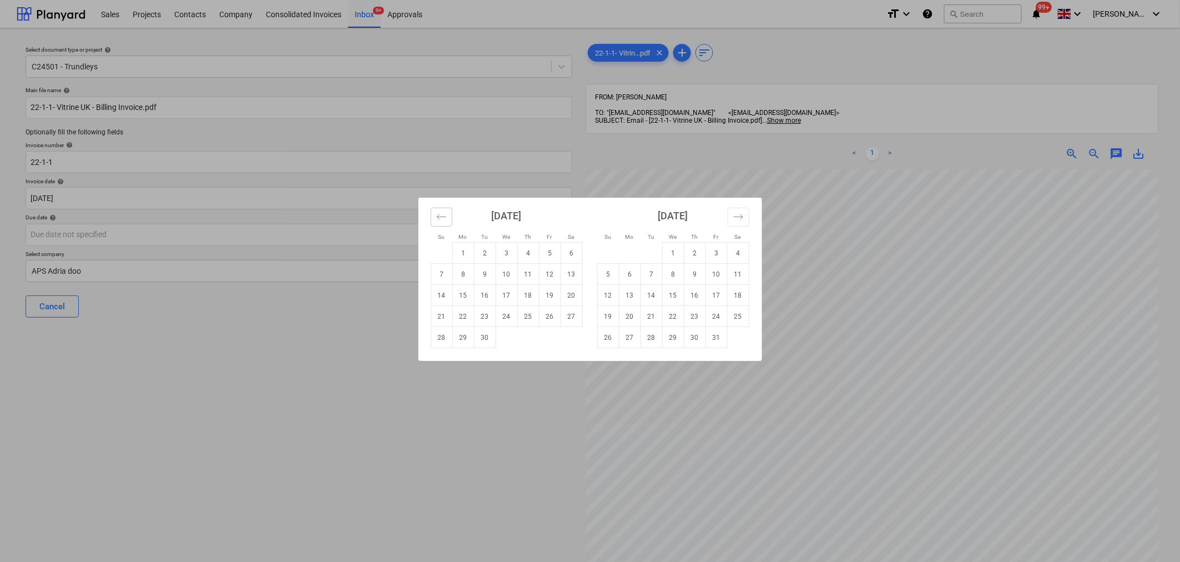
click at [436, 216] on icon "Move backward to switch to the previous month." at bounding box center [441, 216] width 11 height 11
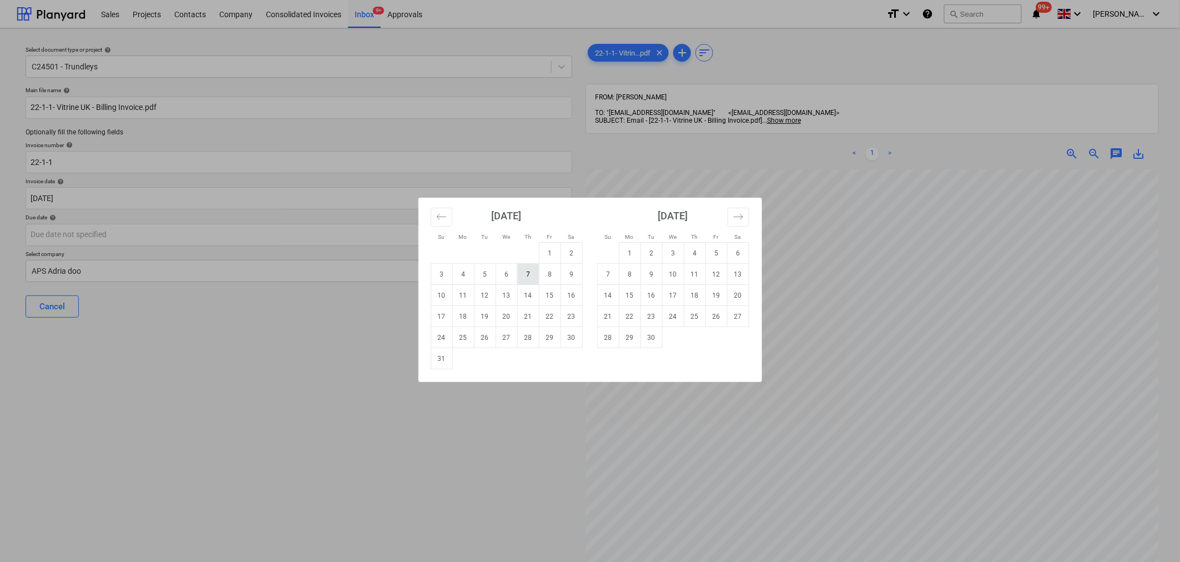
click at [529, 275] on td "7" at bounding box center [528, 274] width 22 height 21
type input "07 Aug 2025"
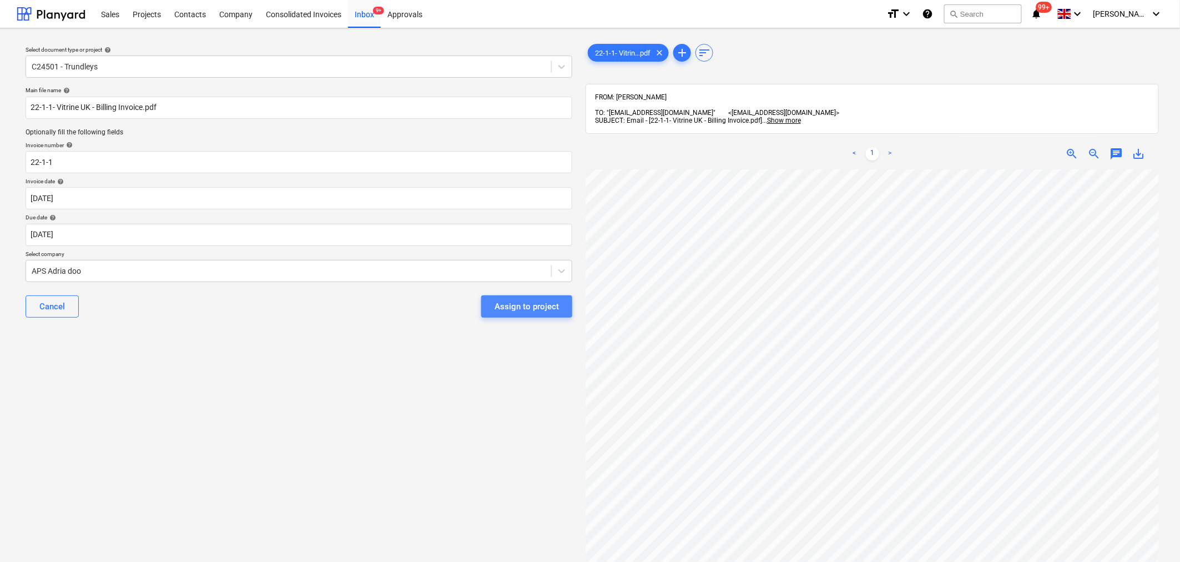
click at [526, 306] on div "Assign to project" at bounding box center [527, 306] width 64 height 14
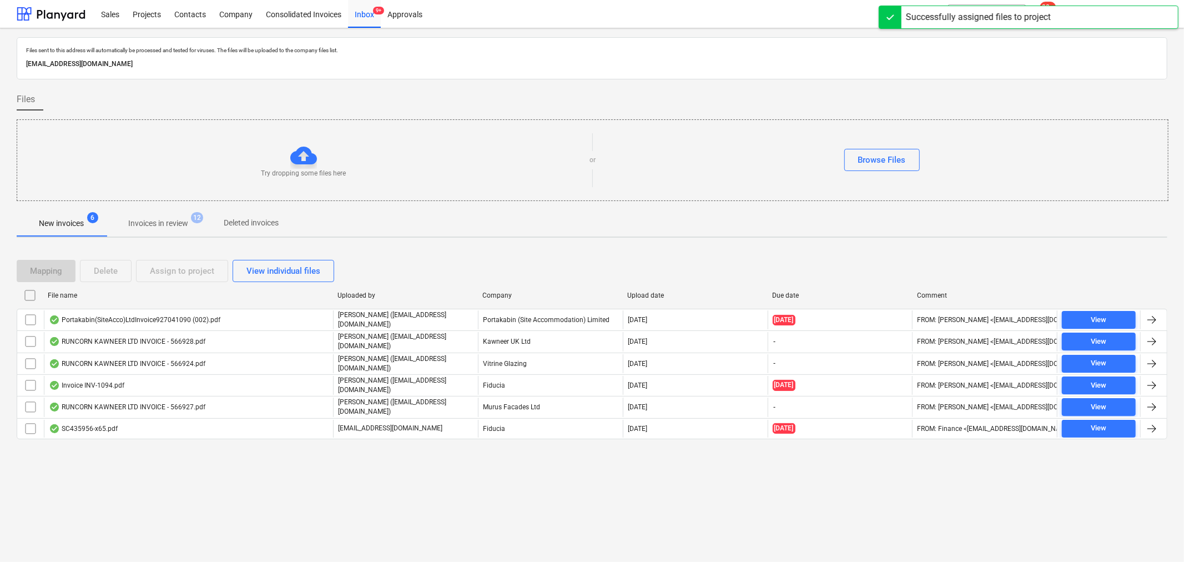
click at [150, 225] on p "Invoices in review" at bounding box center [158, 224] width 60 height 12
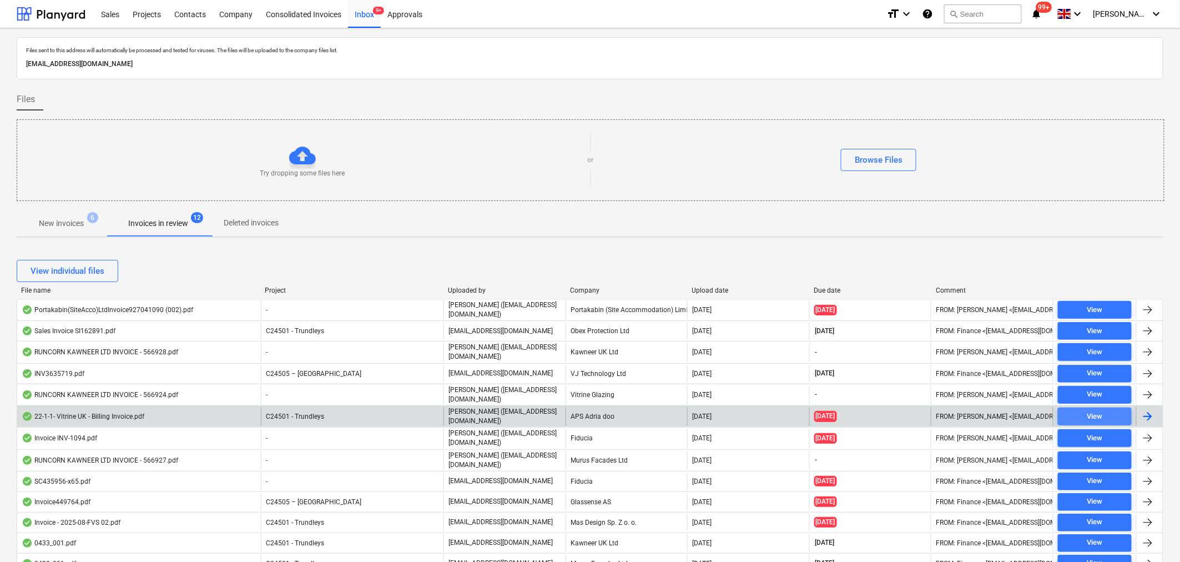
click at [1102, 413] on div "View" at bounding box center [1095, 416] width 16 height 13
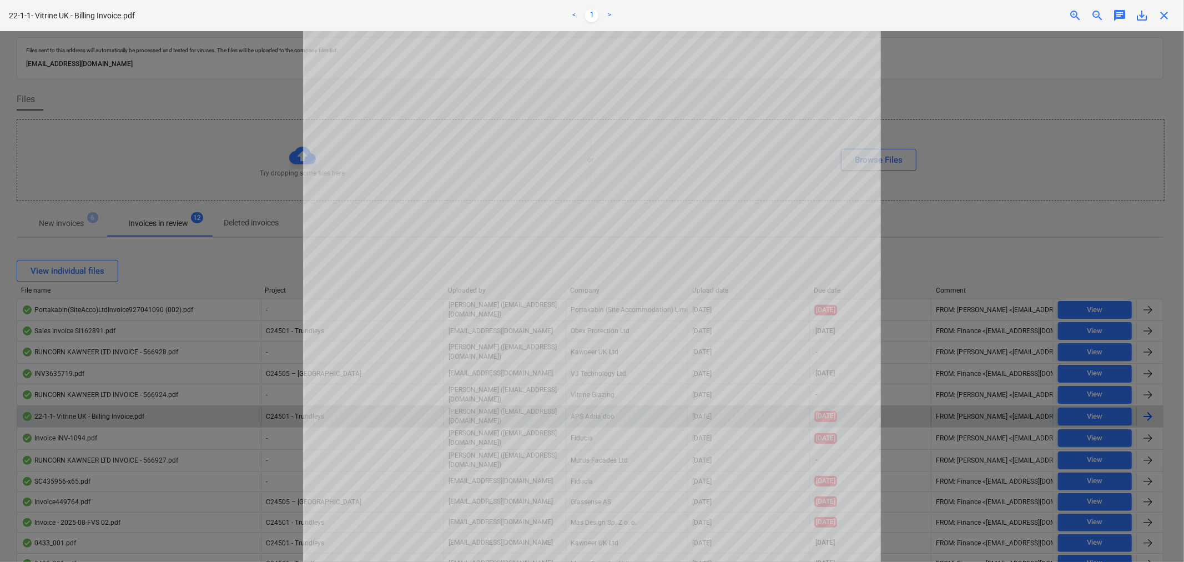
click at [1169, 11] on span "close" at bounding box center [1163, 15] width 13 height 13
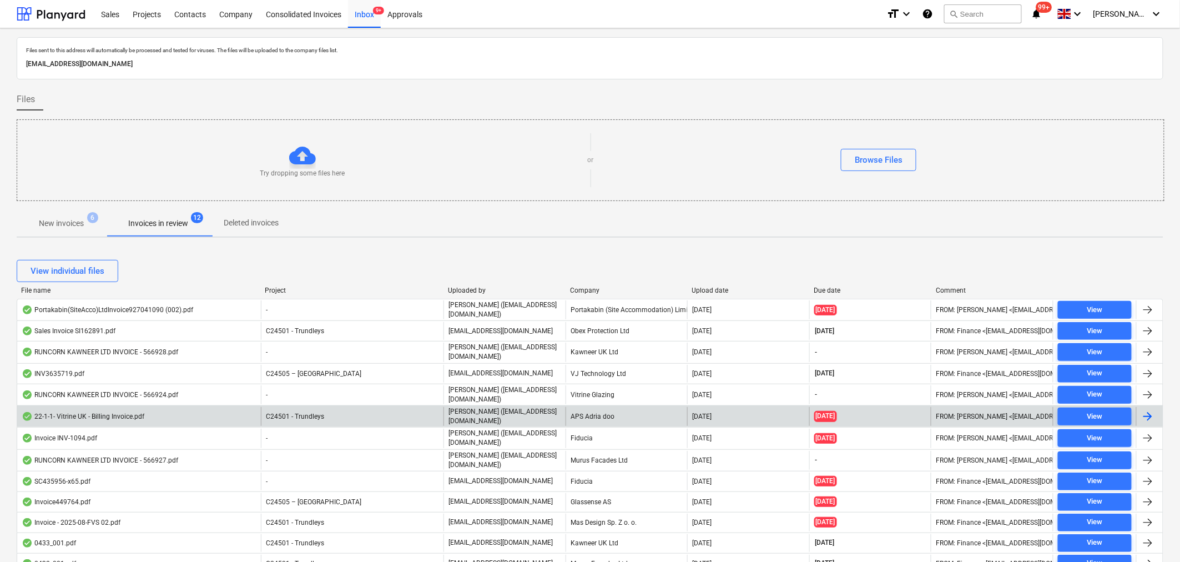
click at [1148, 414] on div at bounding box center [1147, 416] width 13 height 13
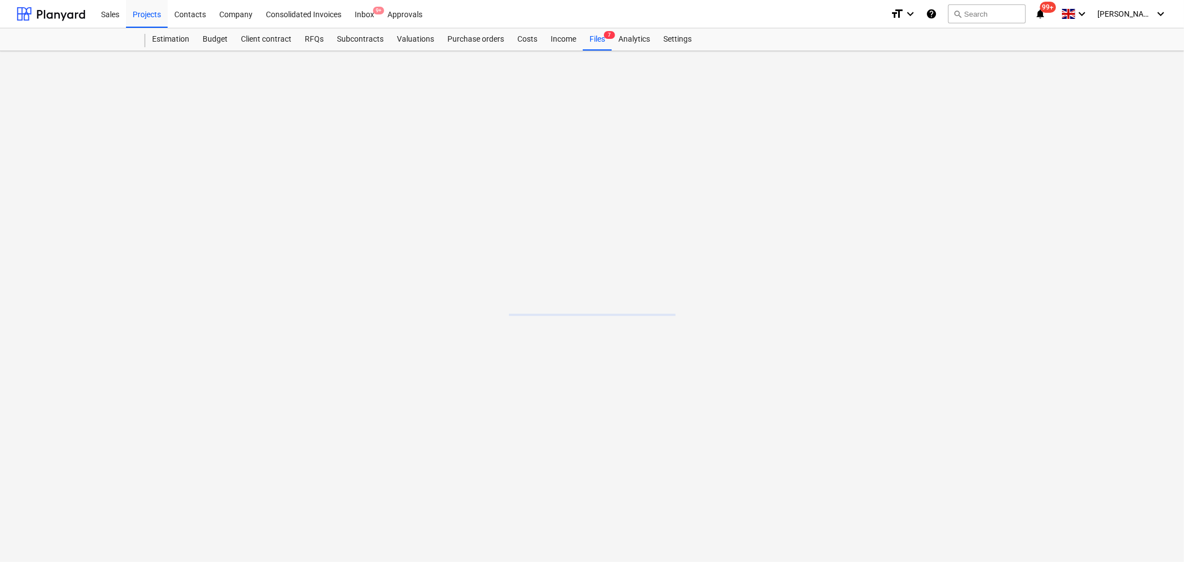
click at [1148, 414] on main at bounding box center [592, 306] width 1184 height 511
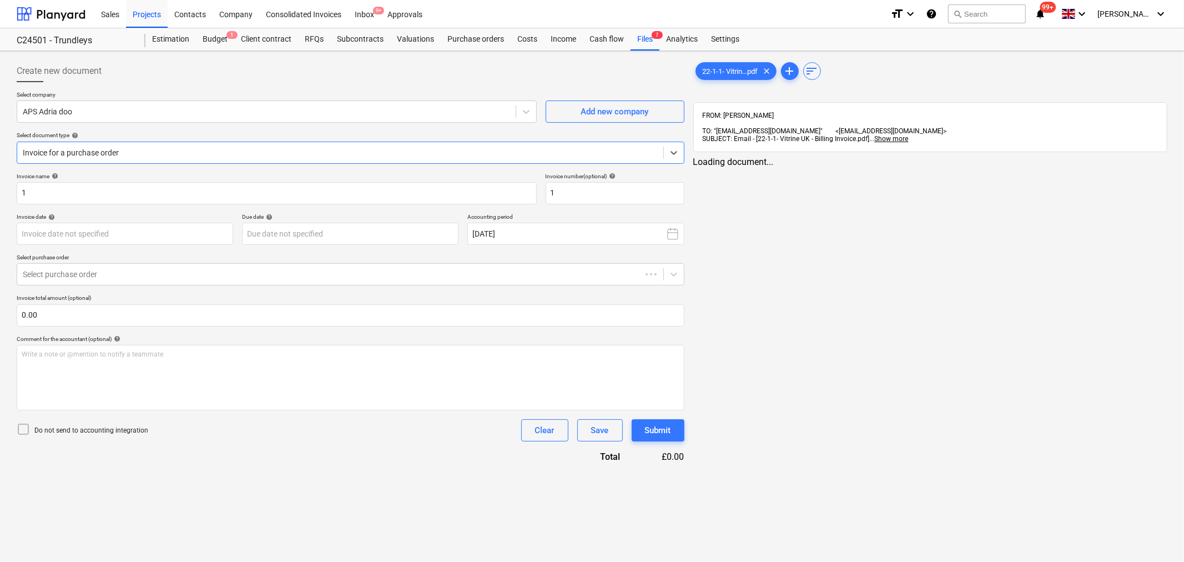
type input "07 Jul 2025"
type input "07 Aug 2025"
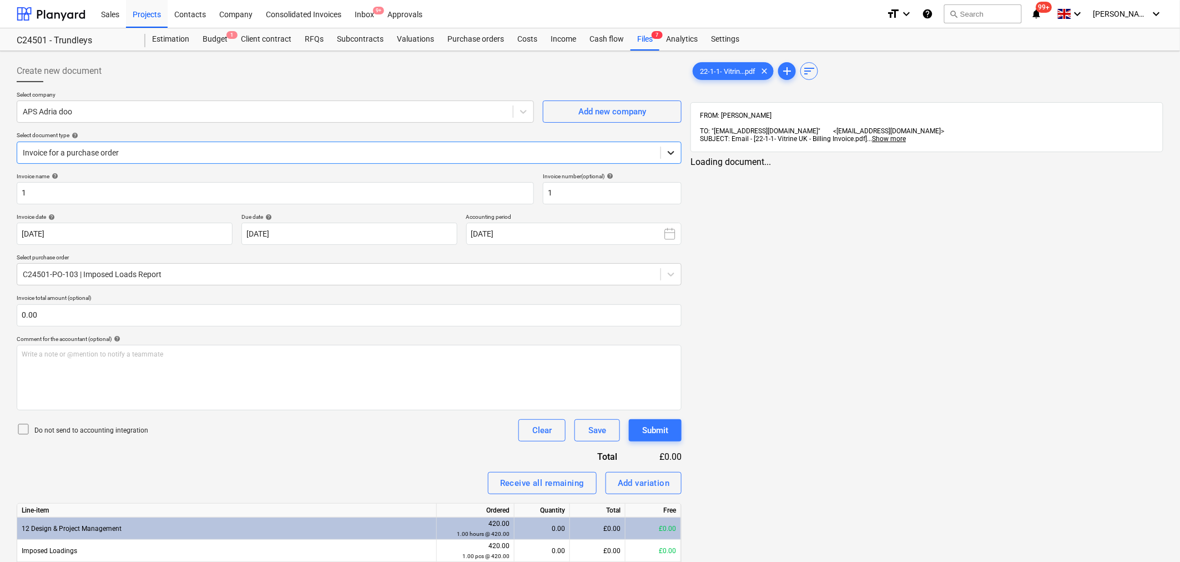
click at [672, 149] on icon at bounding box center [670, 152] width 11 height 11
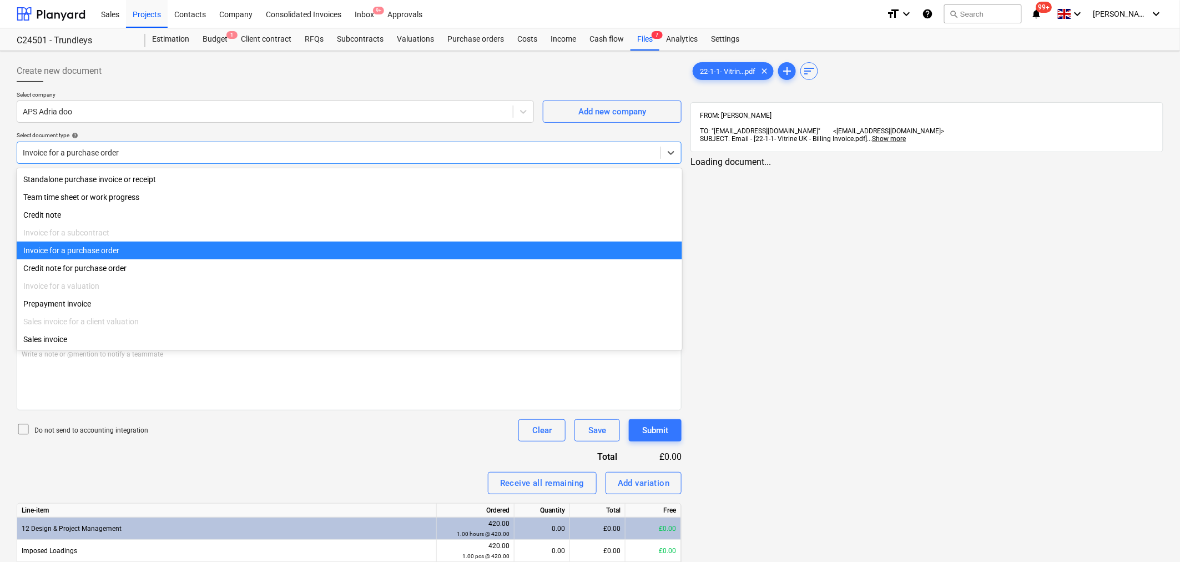
click at [563, 253] on div "Invoice for a purchase order" at bounding box center [349, 250] width 665 height 18
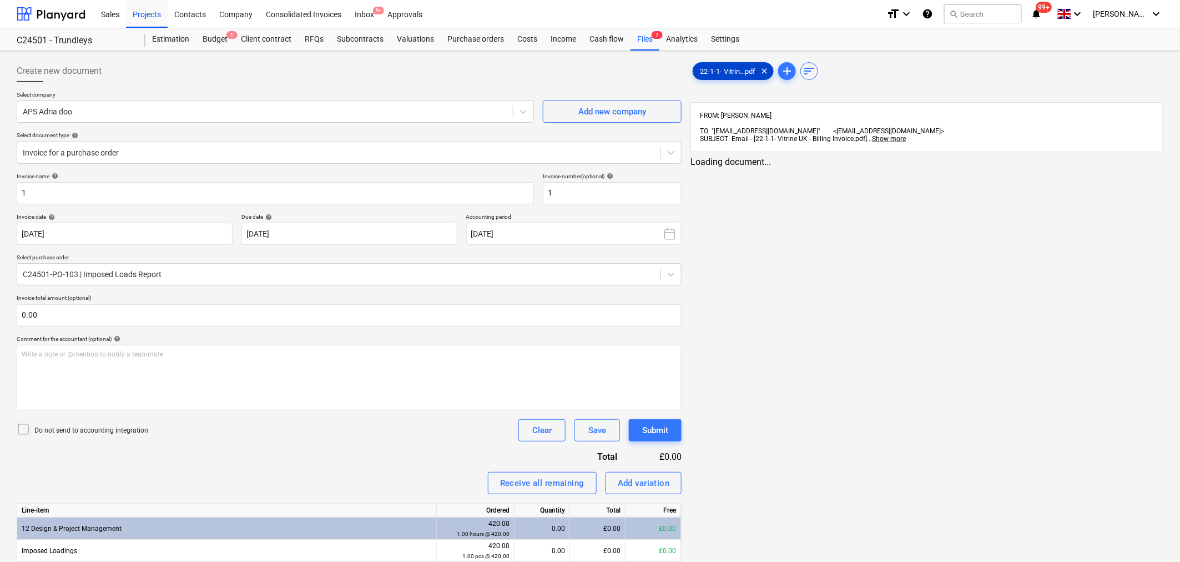
click at [720, 74] on span "22-1-1- Vitrin...pdf" at bounding box center [727, 71] width 69 height 8
click at [110, 193] on input "1" at bounding box center [275, 193] width 517 height 22
type input "22-1-1"
click at [584, 192] on input "1" at bounding box center [612, 193] width 139 height 22
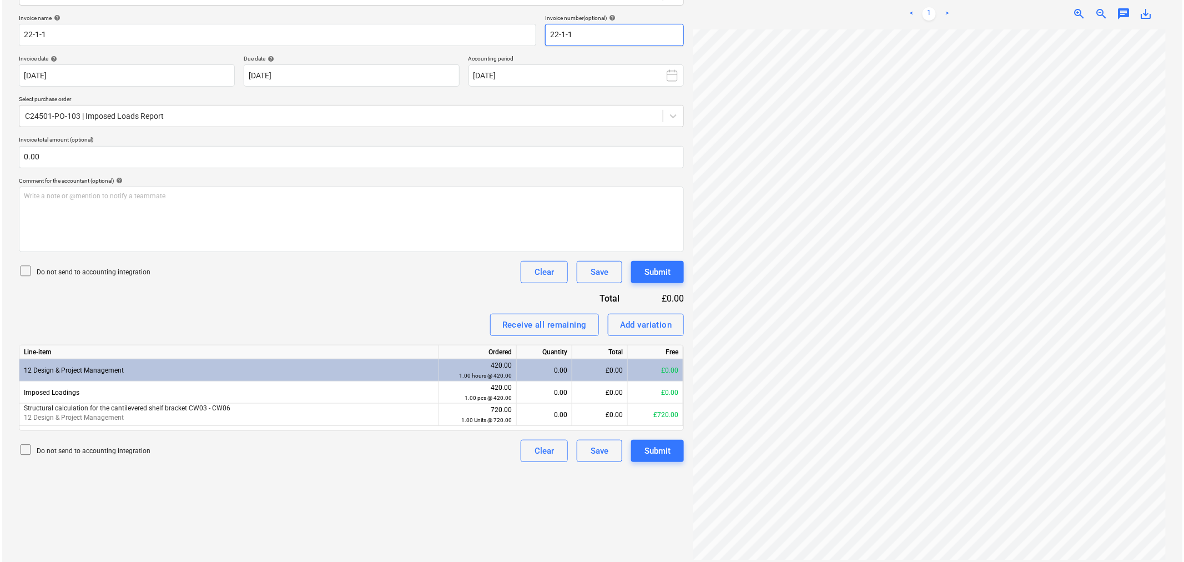
scroll to position [0, 87]
type input "22-1-1"
click at [543, 415] on div "0.00" at bounding box center [542, 414] width 46 height 22
type input "1"
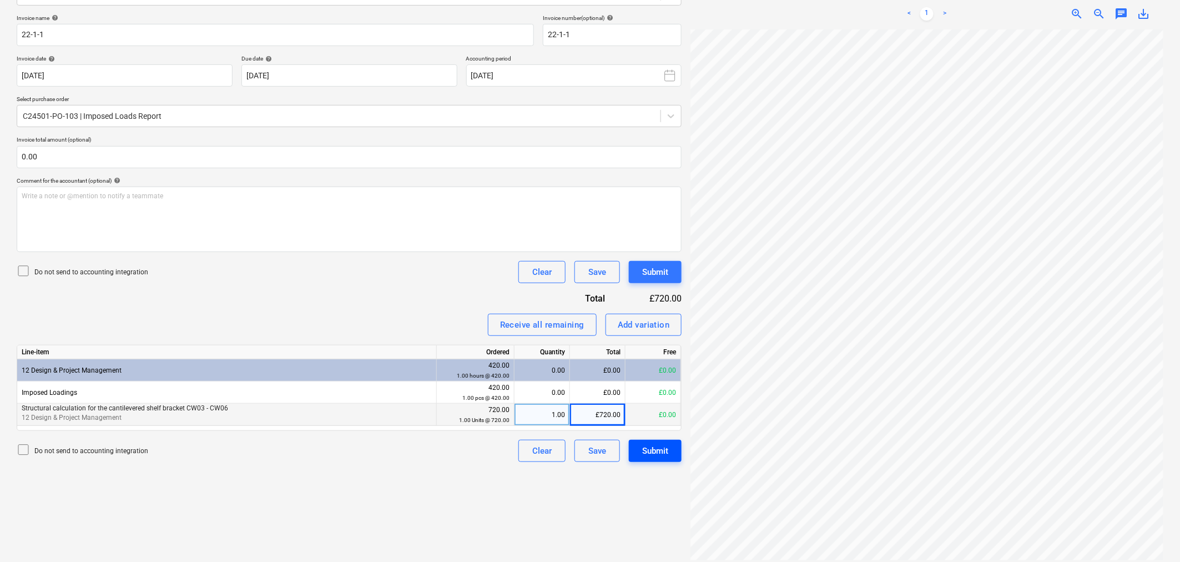
click at [650, 450] on div "Submit" at bounding box center [655, 450] width 26 height 14
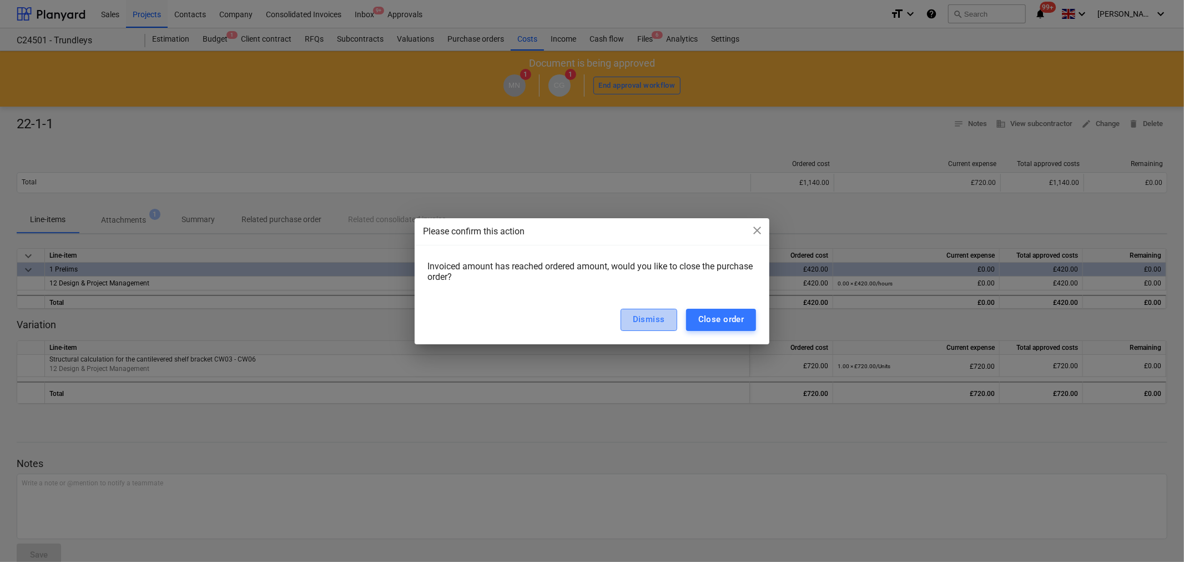
click at [651, 319] on div "Dismiss" at bounding box center [649, 319] width 32 height 14
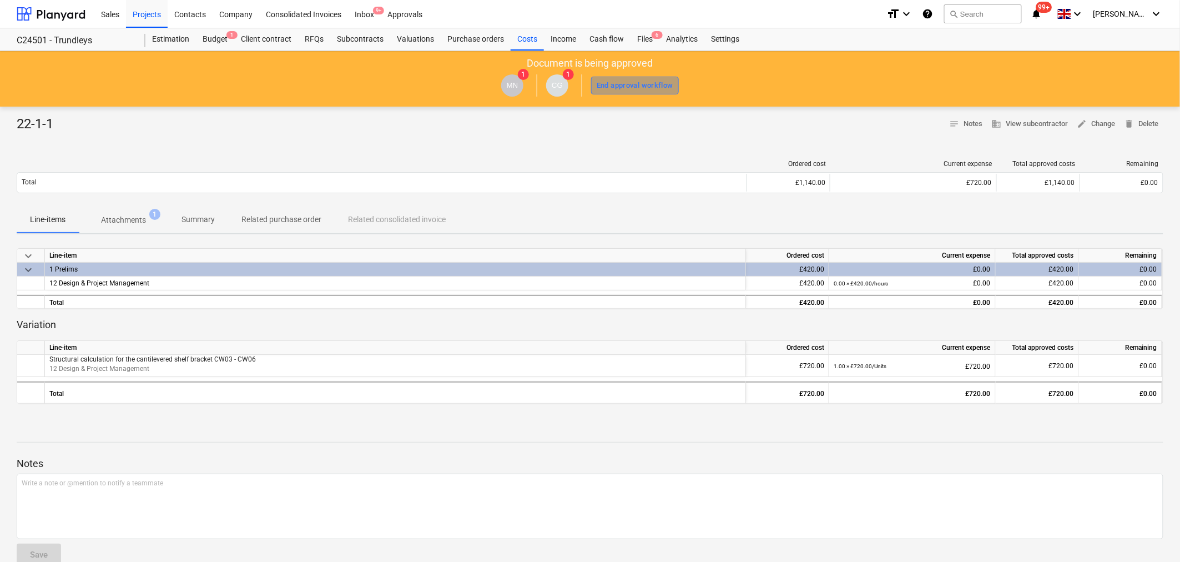
click at [637, 79] on div "End approval workflow" at bounding box center [635, 85] width 77 height 13
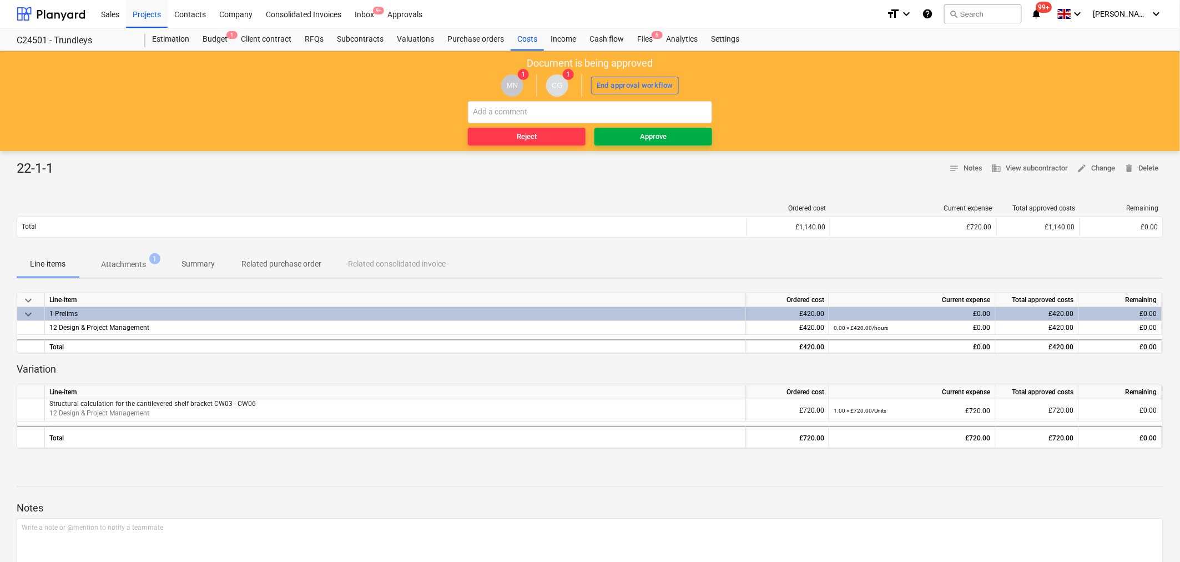
click at [637, 139] on span "Approve" at bounding box center [653, 136] width 109 height 13
